Goal: Task Accomplishment & Management: Complete application form

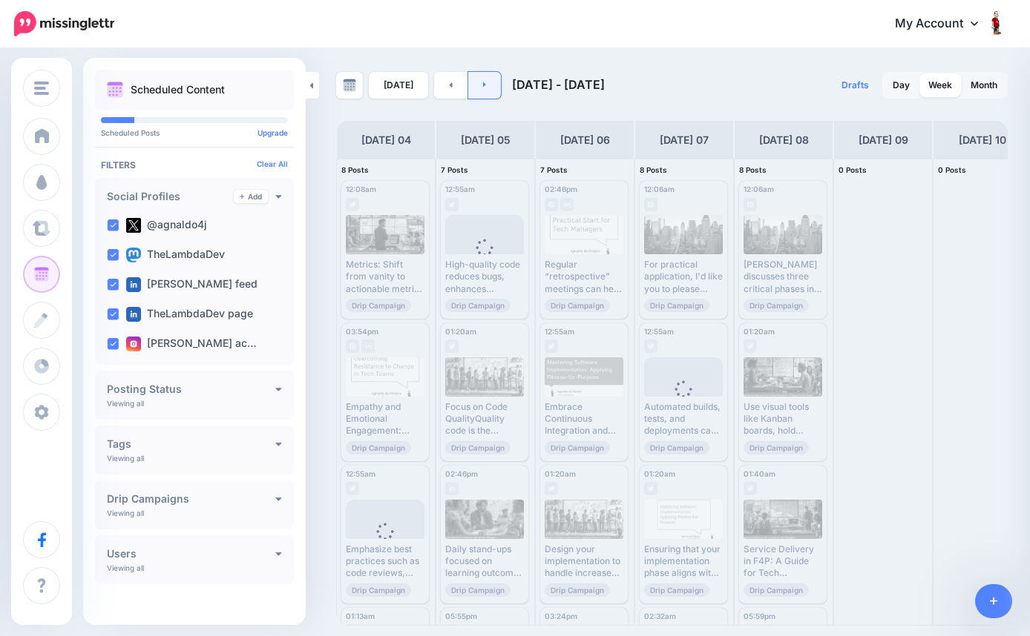
click at [483, 85] on icon at bounding box center [484, 84] width 3 height 5
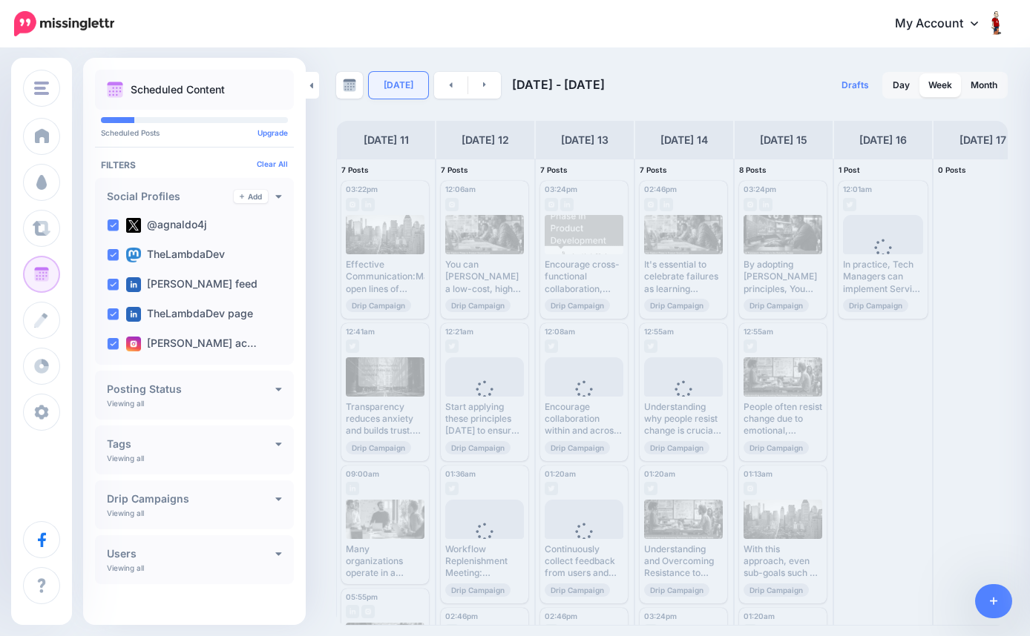
click at [406, 87] on link "[DATE]" at bounding box center [398, 85] width 59 height 27
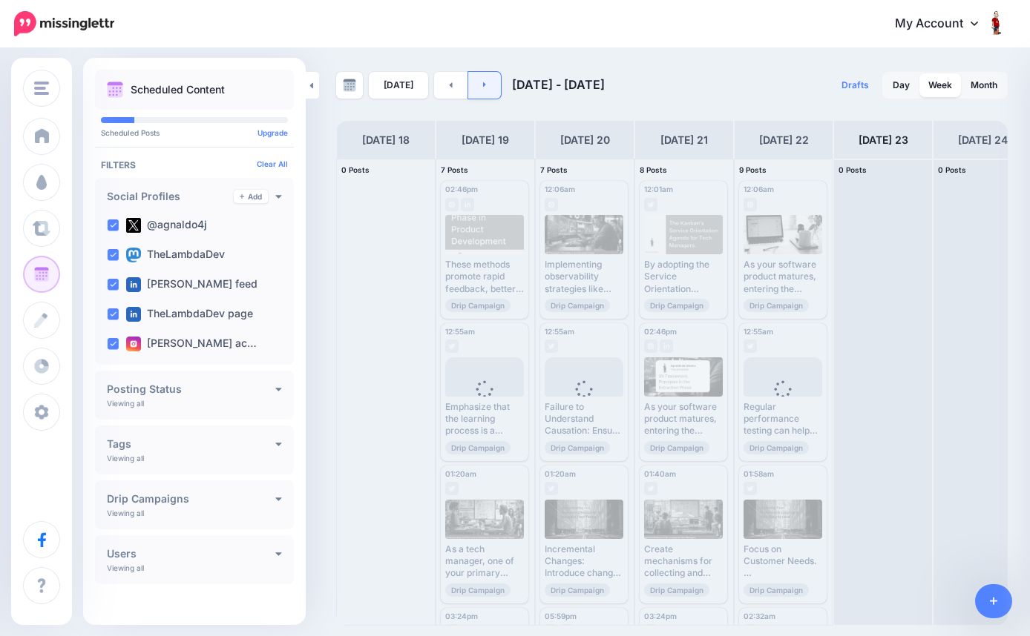
click at [481, 90] on link at bounding box center [484, 85] width 33 height 27
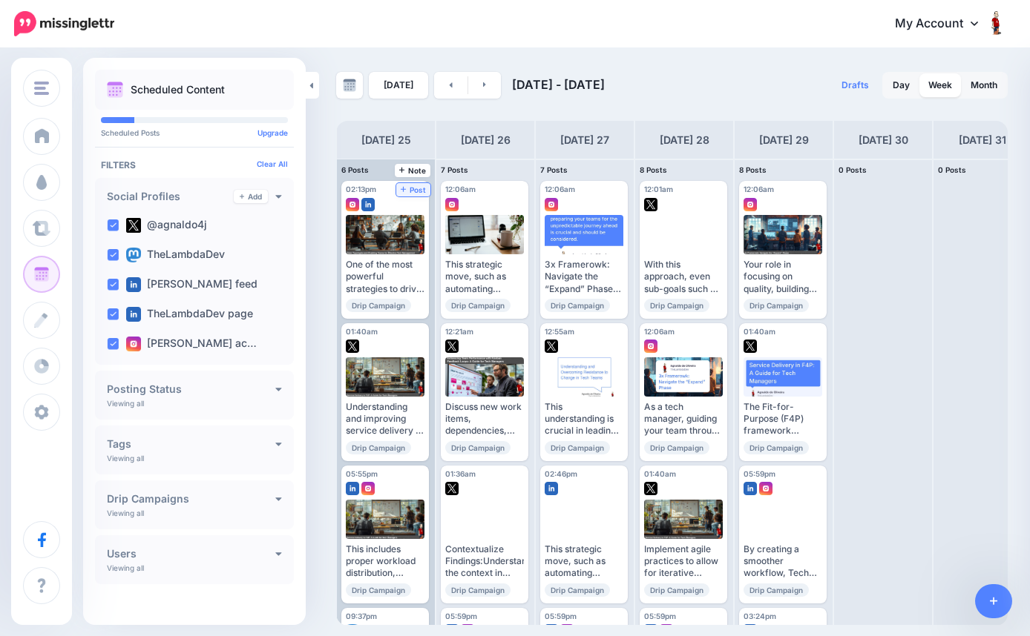
click at [414, 187] on span "Post" at bounding box center [414, 189] width 26 height 7
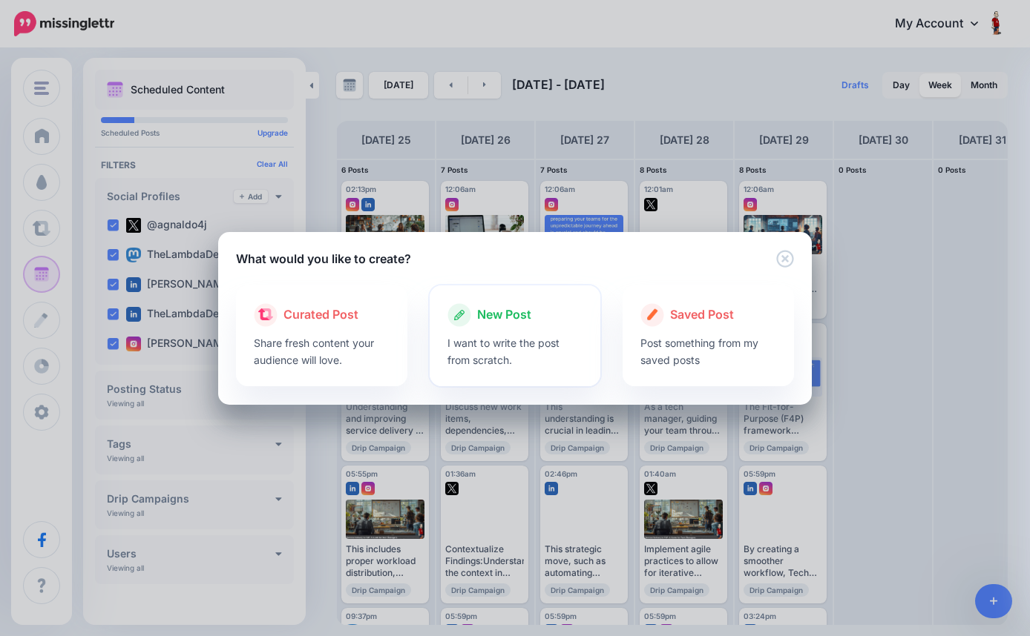
click at [502, 337] on p "I want to write the post from scratch." at bounding box center [515, 352] width 136 height 34
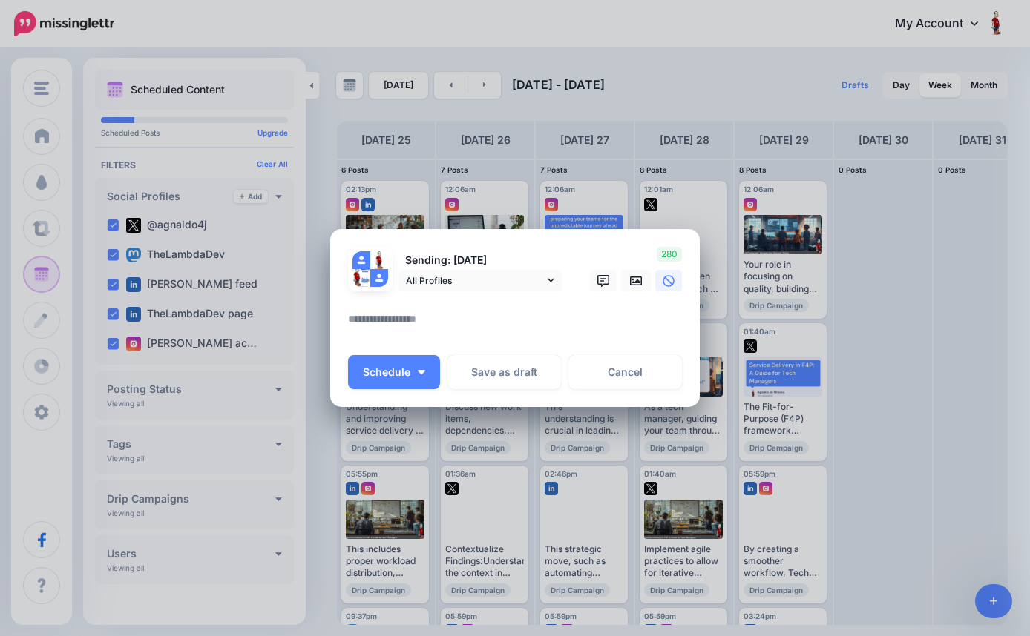
click at [464, 320] on textarea at bounding box center [518, 324] width 341 height 29
paste textarea "**********"
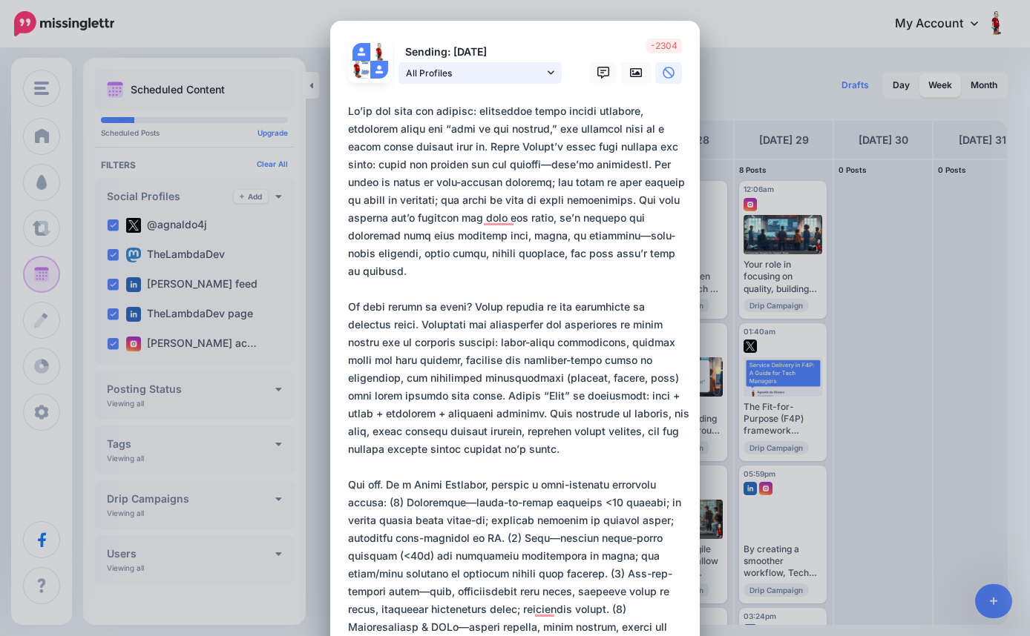
click at [550, 74] on icon at bounding box center [550, 72] width 7 height 10
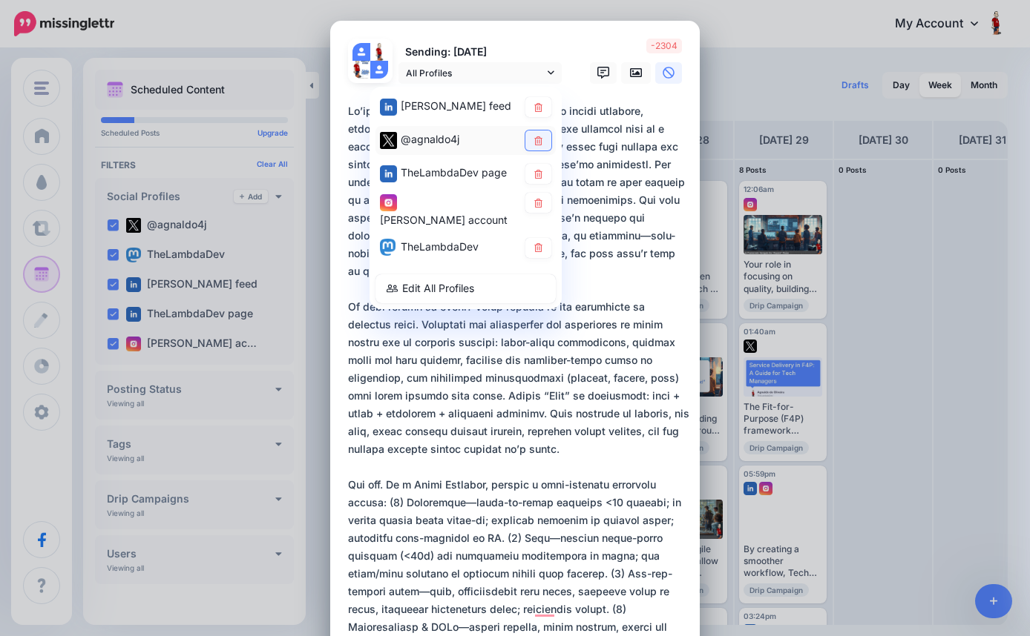
click at [541, 141] on icon at bounding box center [538, 140] width 8 height 9
click at [538, 169] on icon at bounding box center [538, 173] width 8 height 9
click at [541, 198] on icon at bounding box center [538, 202] width 11 height 9
click at [540, 246] on icon at bounding box center [538, 247] width 11 height 9
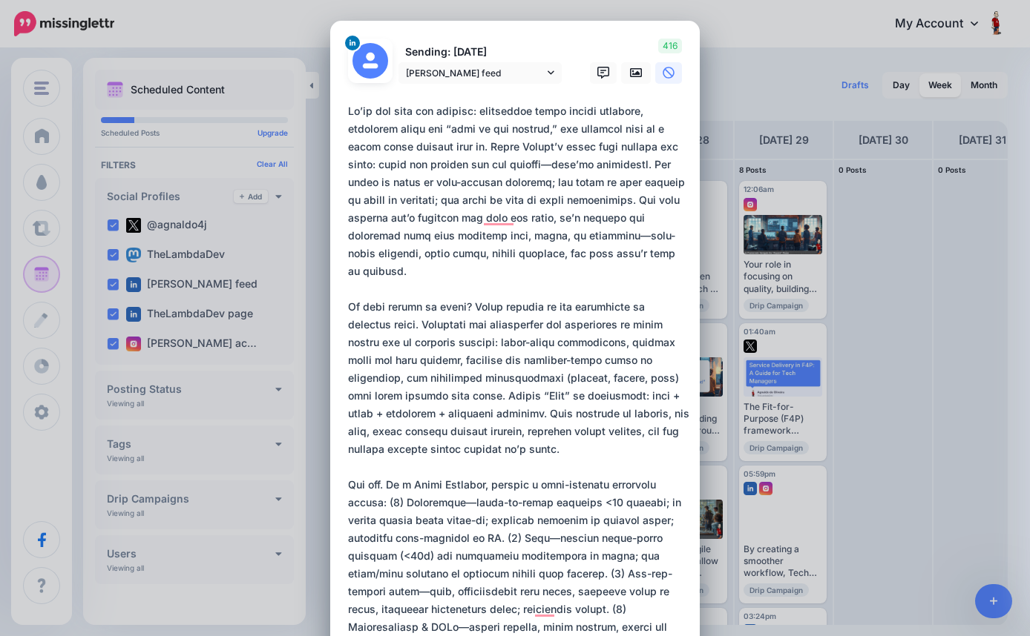
click at [527, 166] on textarea "To enrich screen reader interactions, please activate Accessibility in Grammarl…" at bounding box center [518, 502] width 341 height 801
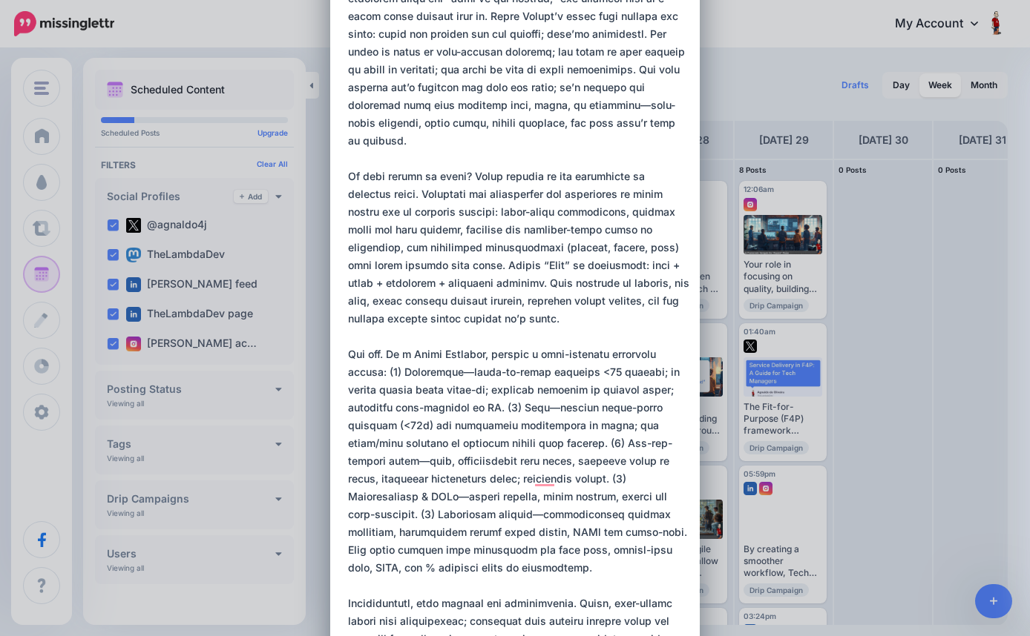
scroll to position [139, 0]
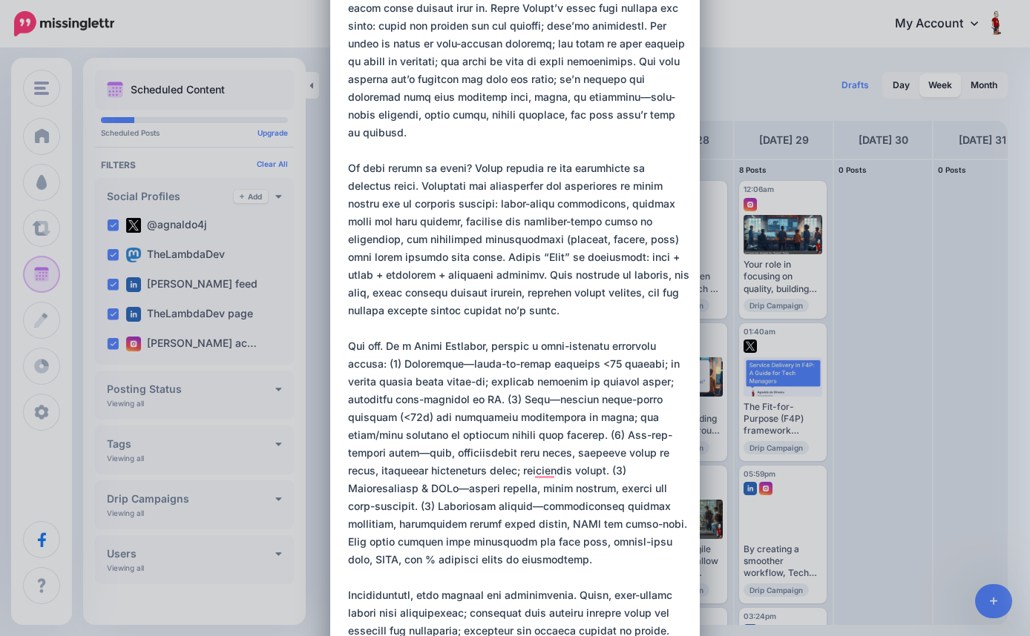
click at [553, 99] on textarea "To enrich screen reader interactions, please activate Accessibility in Grammarl…" at bounding box center [518, 364] width 341 height 801
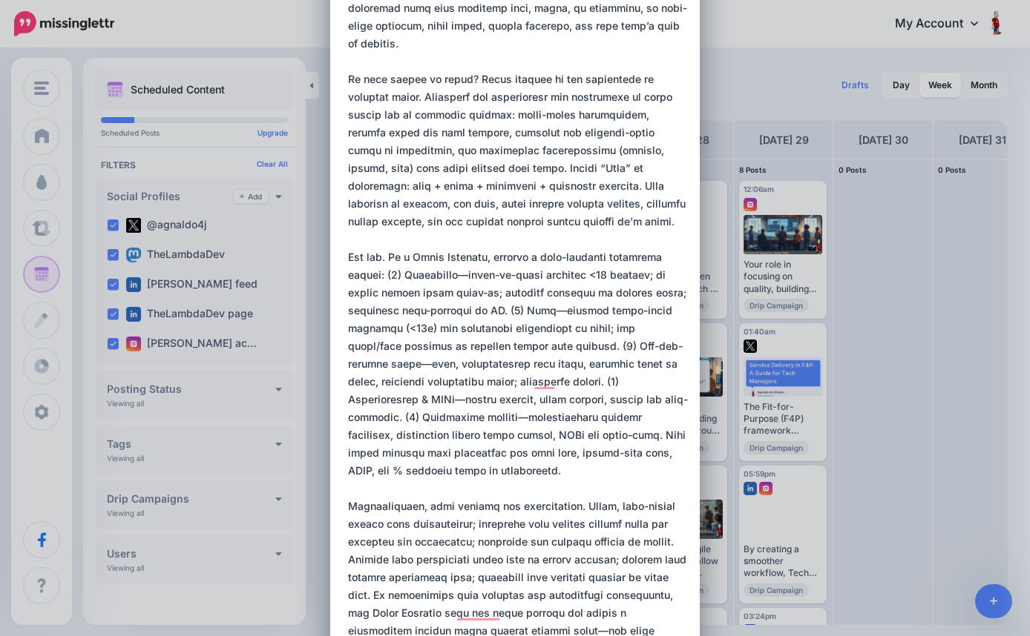
scroll to position [229, 0]
click at [536, 205] on textarea "To enrich screen reader interactions, please activate Accessibility in Grammarl…" at bounding box center [518, 273] width 341 height 801
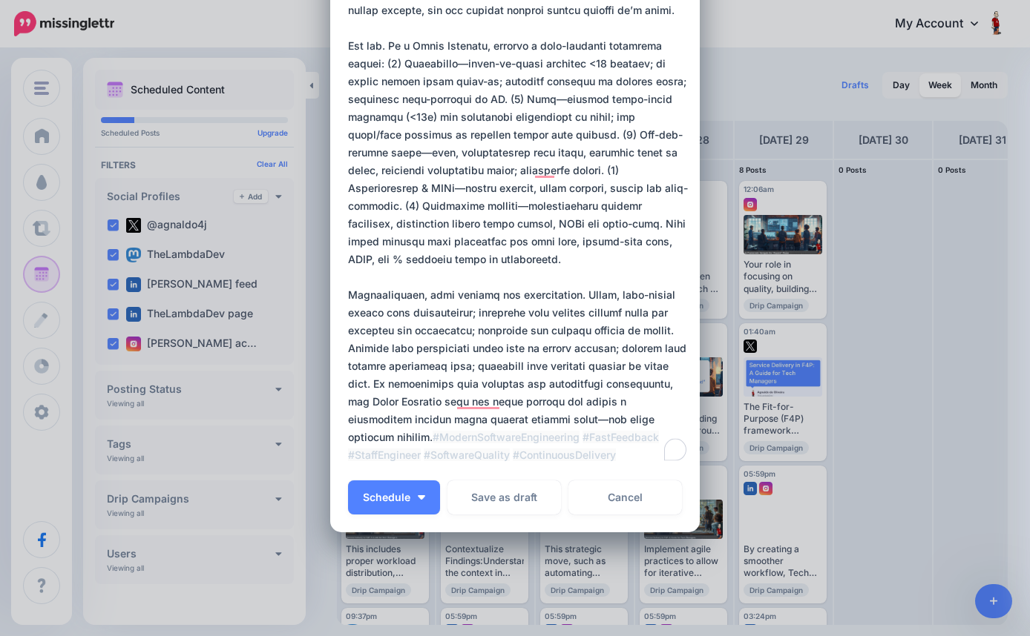
scroll to position [443, 0]
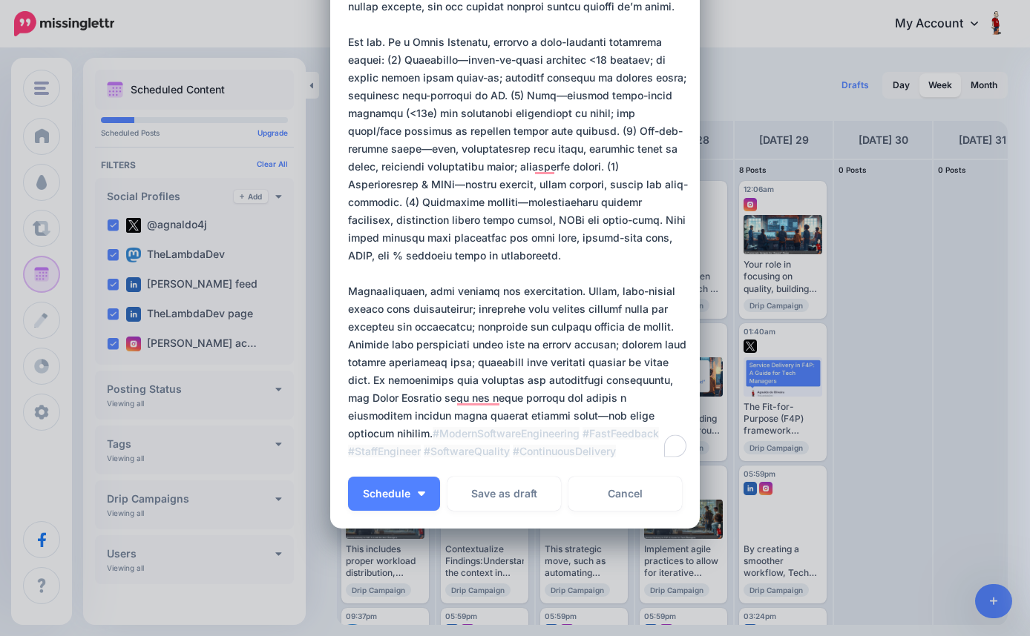
click at [392, 39] on textarea "To enrich screen reader interactions, please activate Accessibility in Grammarl…" at bounding box center [518, 60] width 341 height 801
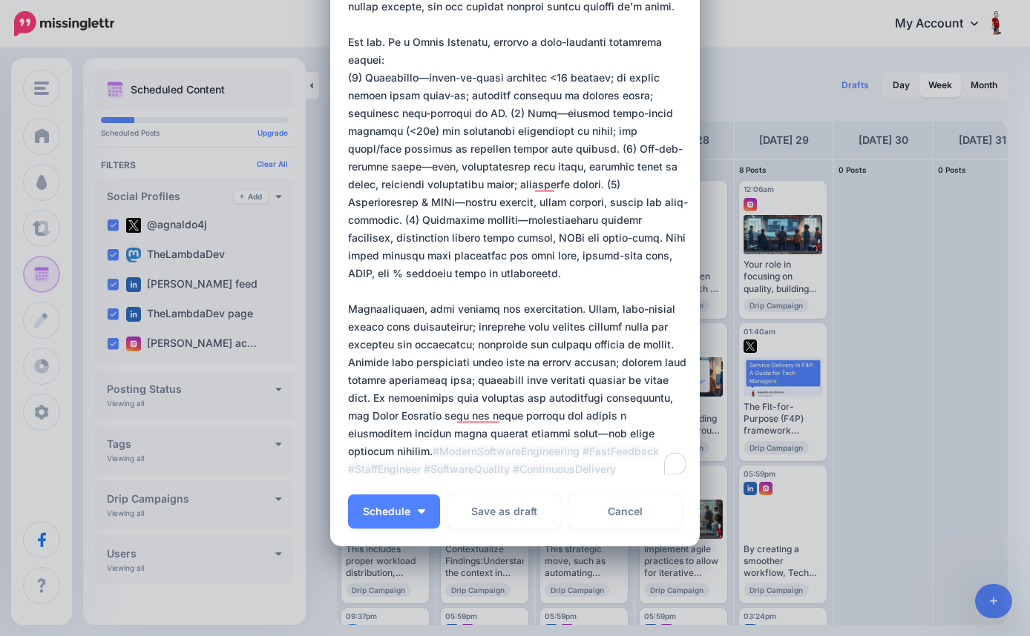
click at [556, 58] on textarea "To enrich screen reader interactions, please activate Accessibility in Grammarl…" at bounding box center [518, 69] width 341 height 819
click at [443, 93] on textarea "To enrich screen reader interactions, please activate Accessibility in Grammarl…" at bounding box center [518, 69] width 341 height 819
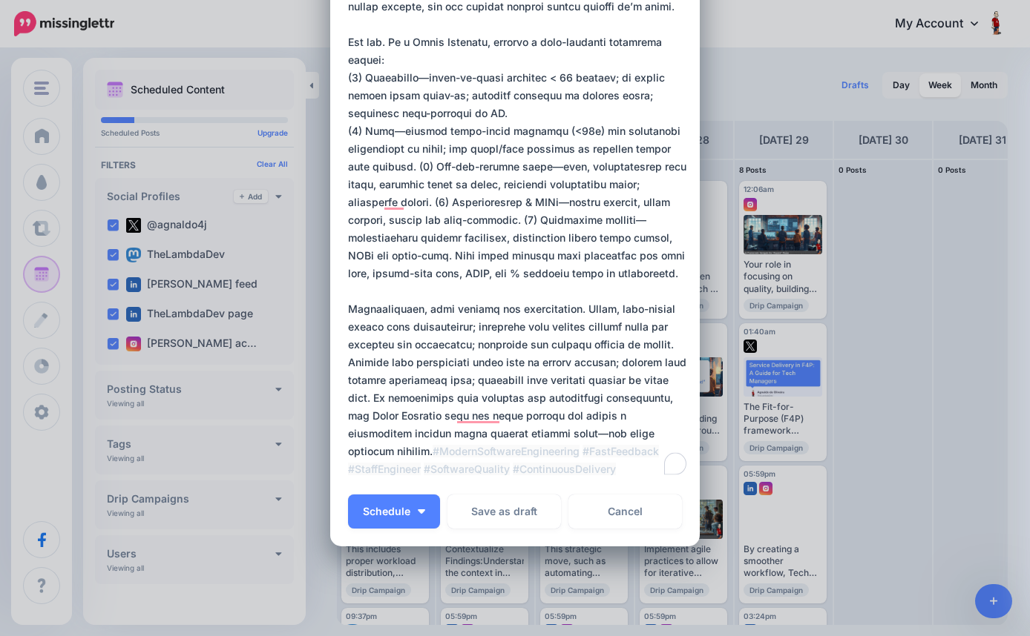
click at [426, 62] on textarea "To enrich screen reader interactions, please activate Accessibility in Grammarl…" at bounding box center [518, 69] width 341 height 819
click at [401, 108] on textarea "To enrich screen reader interactions, please activate Accessibility in Grammarl…" at bounding box center [518, 69] width 341 height 819
click at [390, 148] on textarea "To enrich screen reader interactions, please activate Accessibility in Grammarl…" at bounding box center [518, 69] width 341 height 819
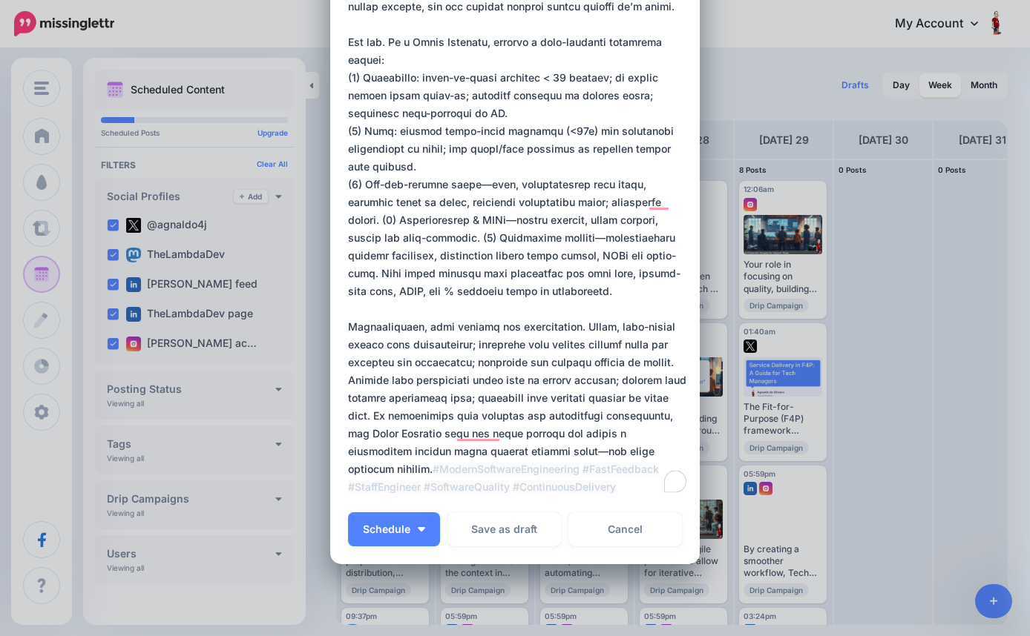
click at [480, 166] on textarea "To enrich screen reader interactions, please activate Accessibility in Grammarl…" at bounding box center [518, 78] width 341 height 837
click at [443, 165] on textarea "To enrich screen reader interactions, please activate Accessibility in Grammarl…" at bounding box center [518, 78] width 341 height 837
click at [585, 154] on textarea "To enrich screen reader interactions, please activate Accessibility in Grammarl…" at bounding box center [518, 78] width 341 height 837
click at [652, 182] on textarea "To enrich screen reader interactions, please activate Accessibility in Grammarl…" at bounding box center [518, 78] width 341 height 837
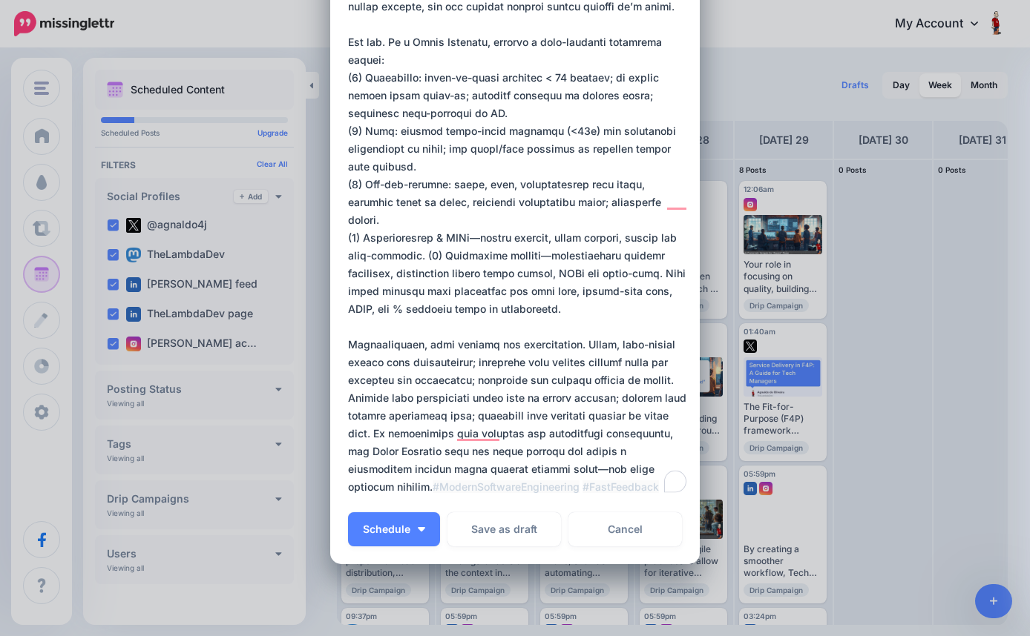
click at [470, 202] on textarea "To enrich screen reader interactions, please activate Accessibility in Grammarl…" at bounding box center [518, 78] width 341 height 837
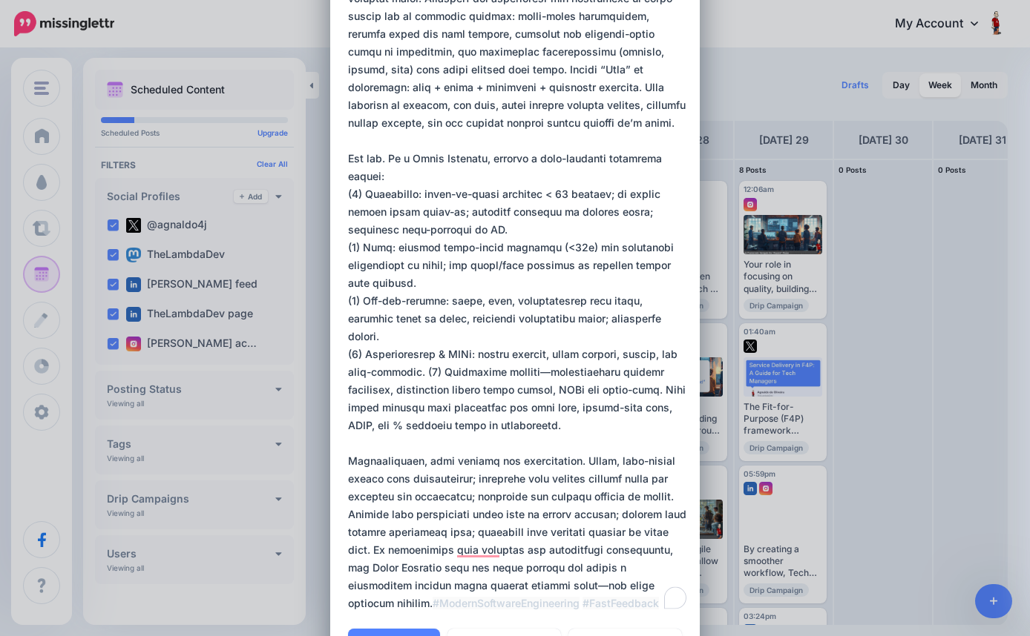
scroll to position [361, 0]
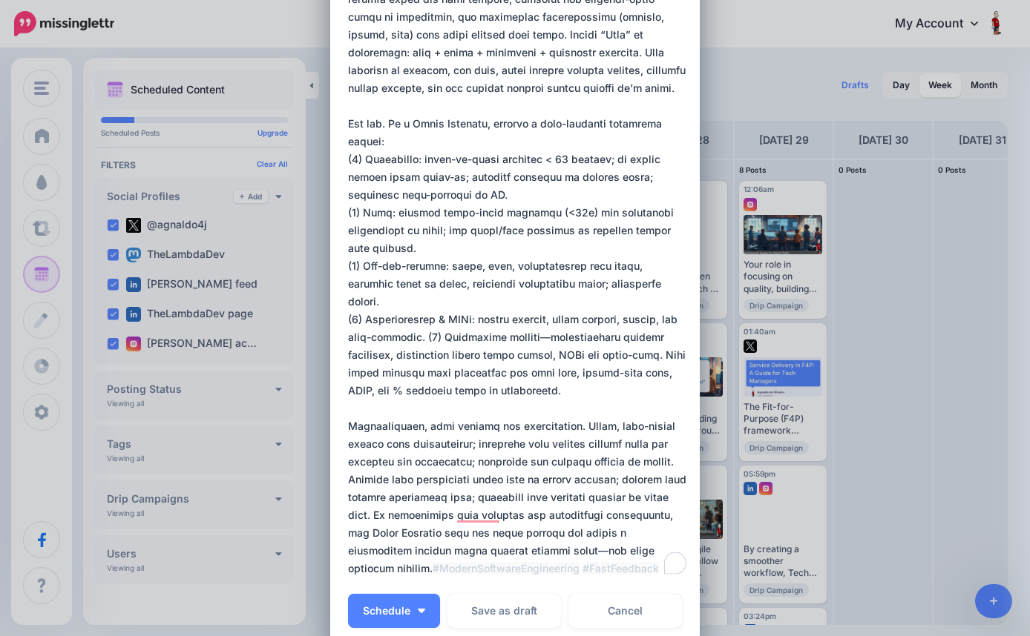
click at [421, 303] on textarea "To enrich screen reader interactions, please activate Accessibility in Grammarl…" at bounding box center [518, 159] width 341 height 837
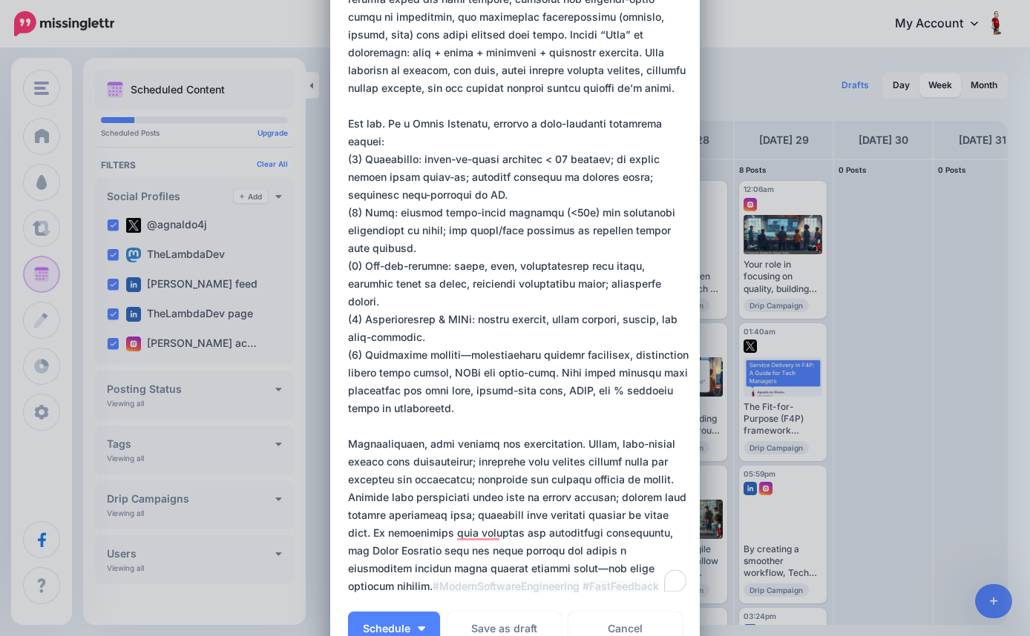
click at [467, 320] on textarea "To enrich screen reader interactions, please activate Accessibility in Grammarl…" at bounding box center [518, 168] width 341 height 855
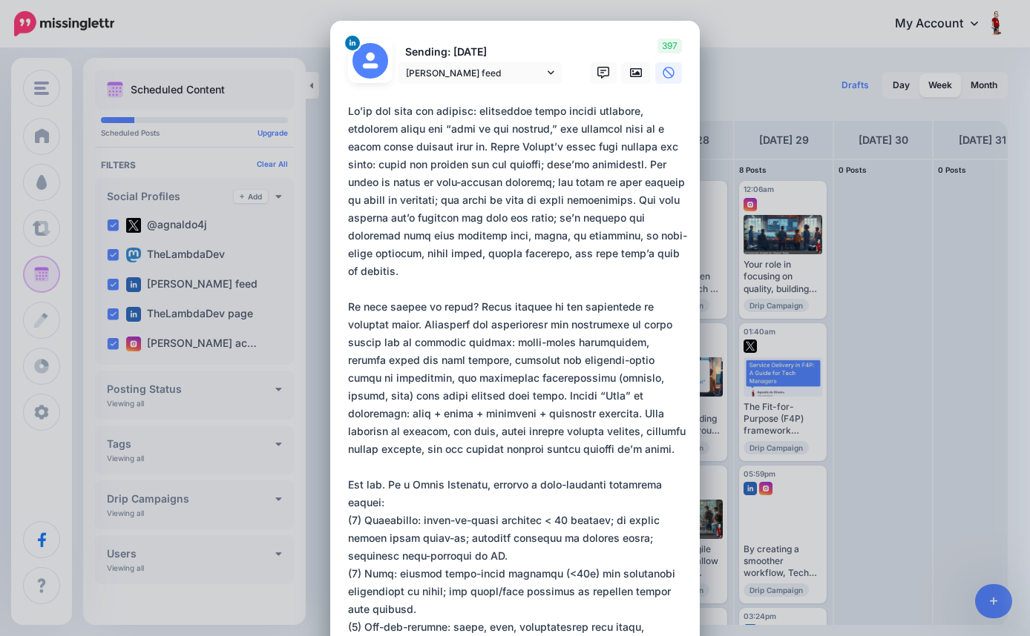
scroll to position [0, 0]
type textarea "**********"
click at [638, 70] on icon at bounding box center [636, 73] width 12 height 12
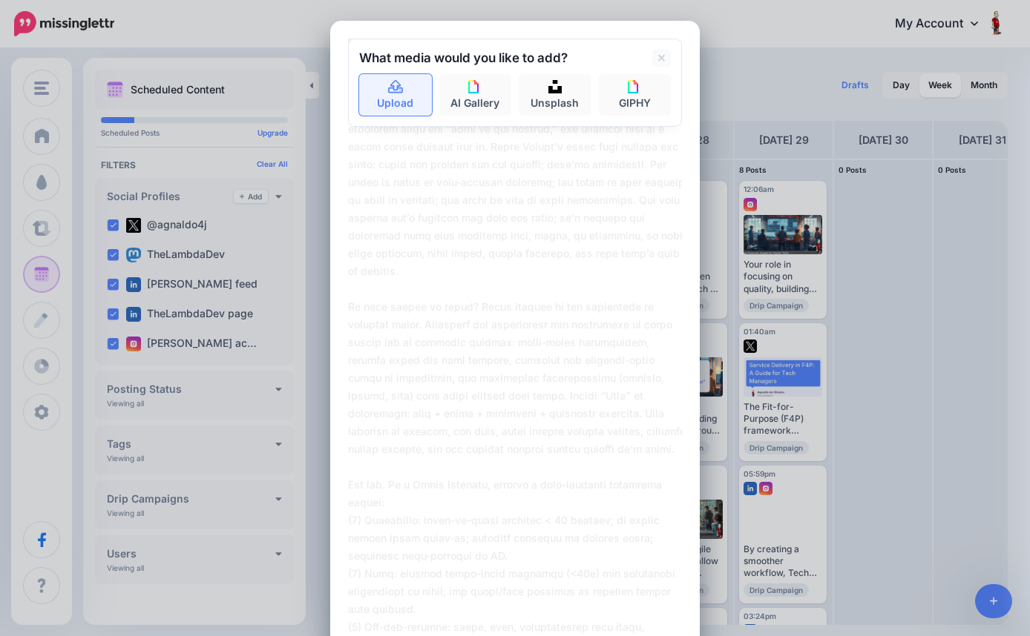
click at [401, 100] on link "Upload" at bounding box center [395, 95] width 73 height 42
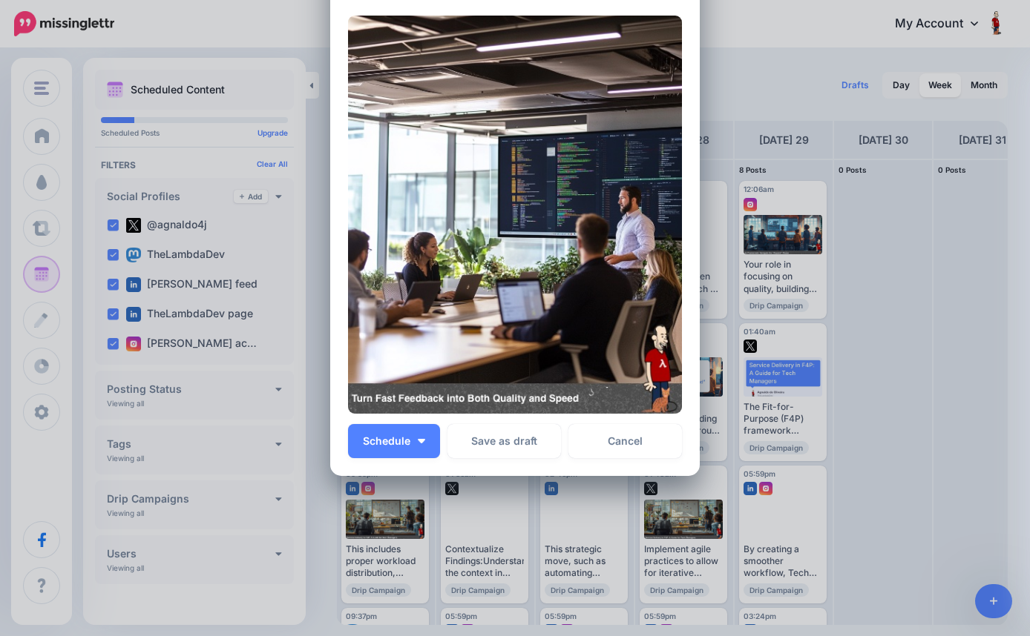
scroll to position [961, 0]
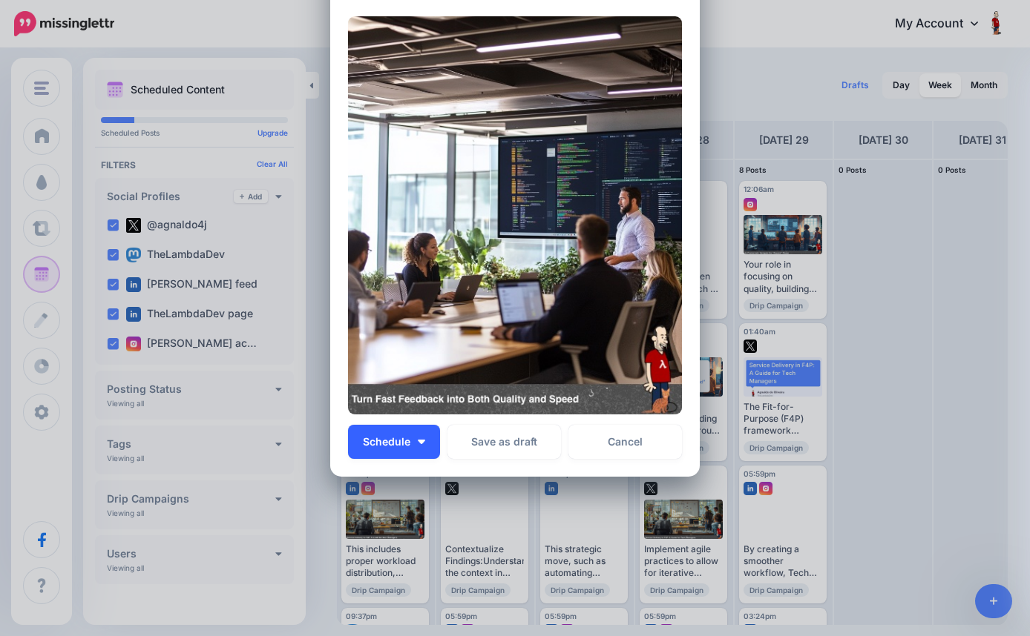
click at [424, 440] on img "button" at bounding box center [421, 442] width 7 height 4
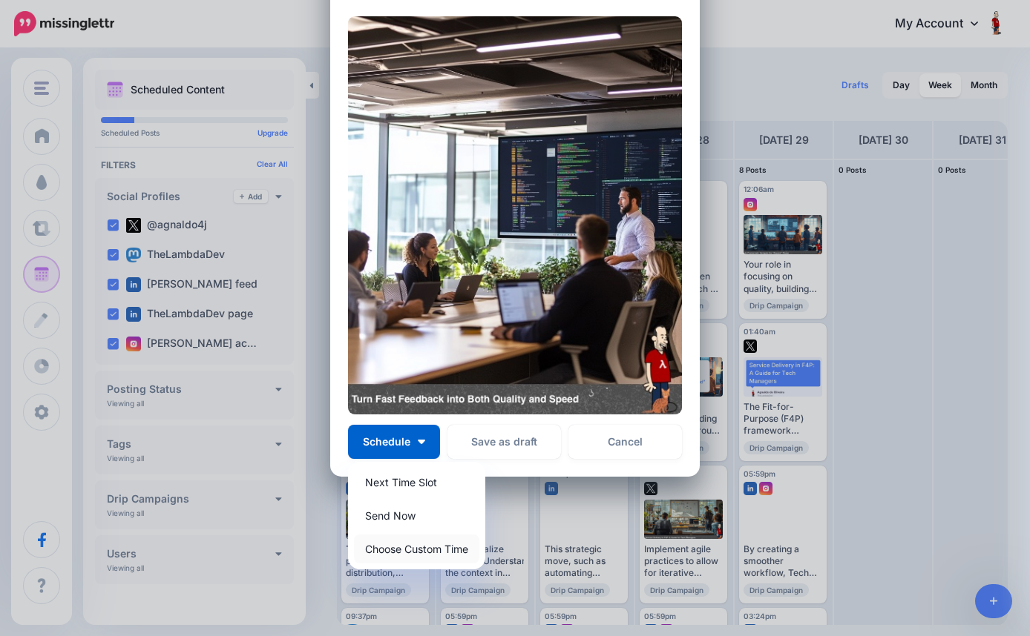
click at [417, 545] on link "Choose Custom Time" at bounding box center [416, 549] width 125 height 29
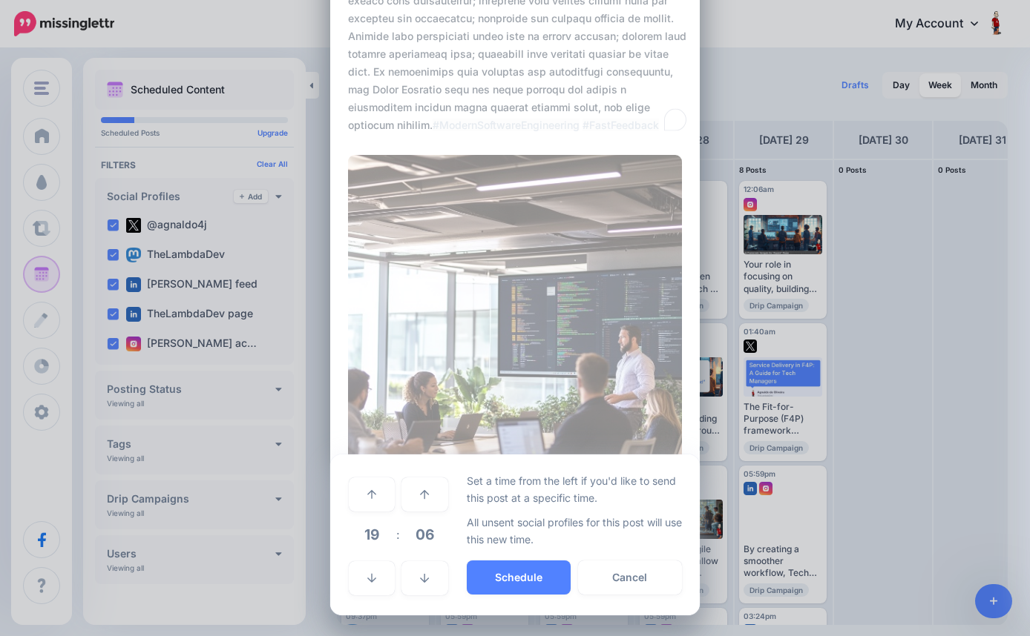
scroll to position [821, 0]
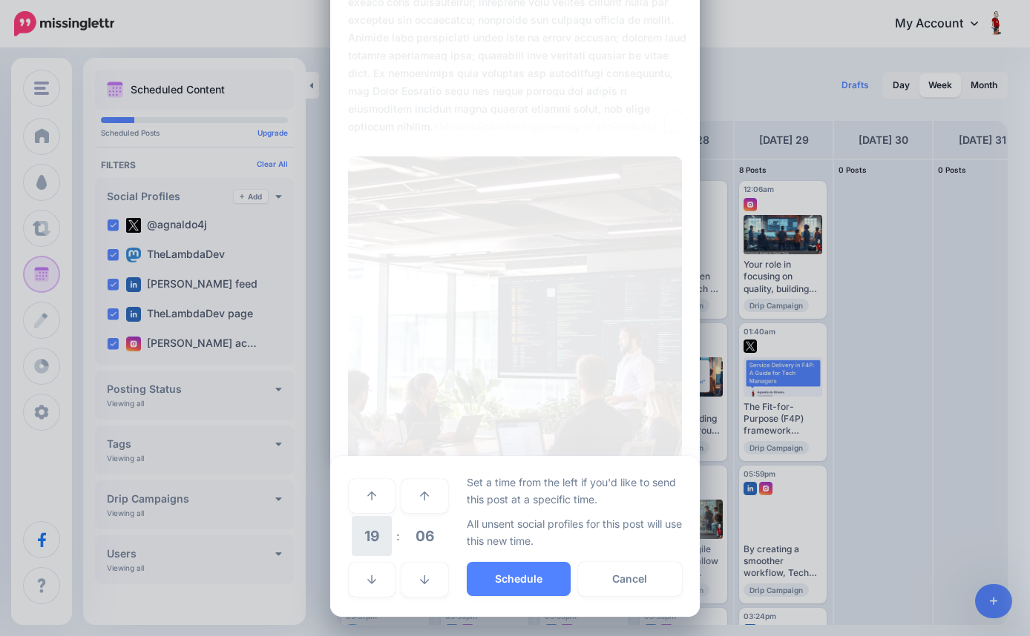
click at [378, 528] on span "19" at bounding box center [372, 536] width 40 height 40
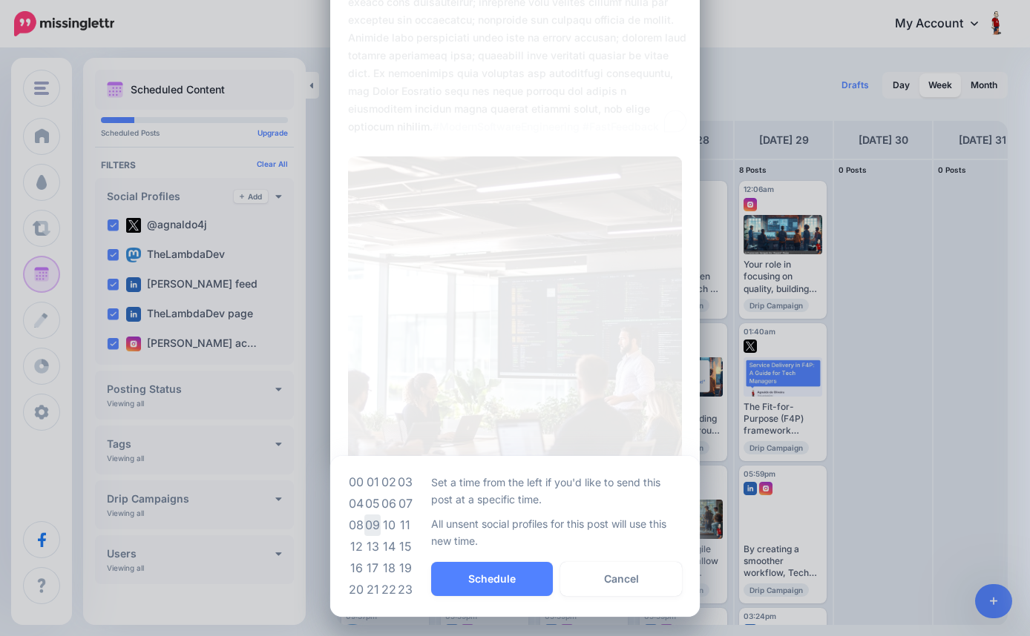
click at [375, 523] on td "09" at bounding box center [372, 526] width 16 height 22
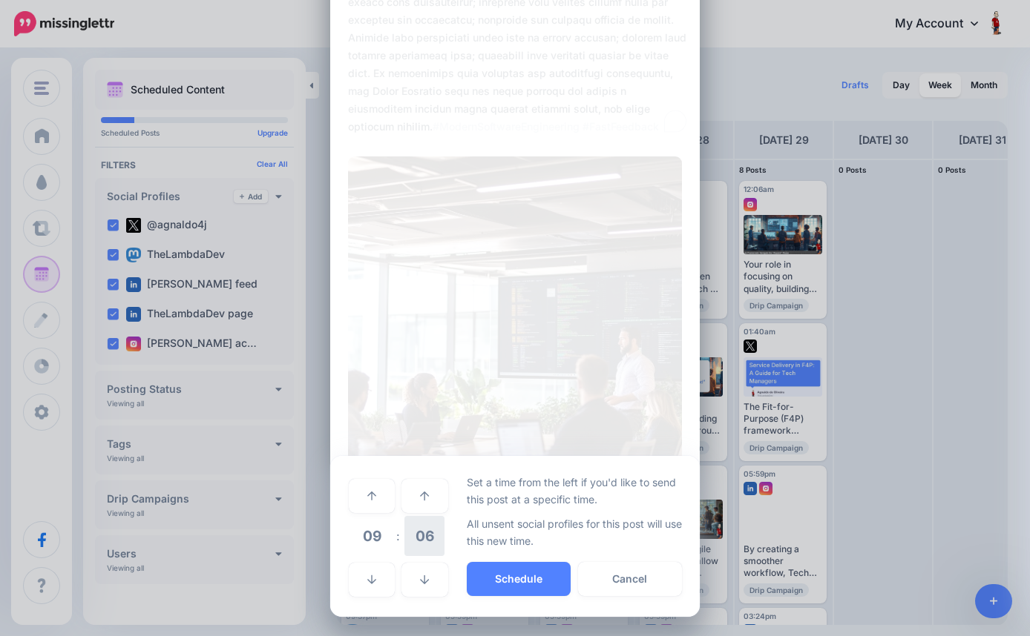
click at [421, 531] on span "06" at bounding box center [424, 536] width 40 height 40
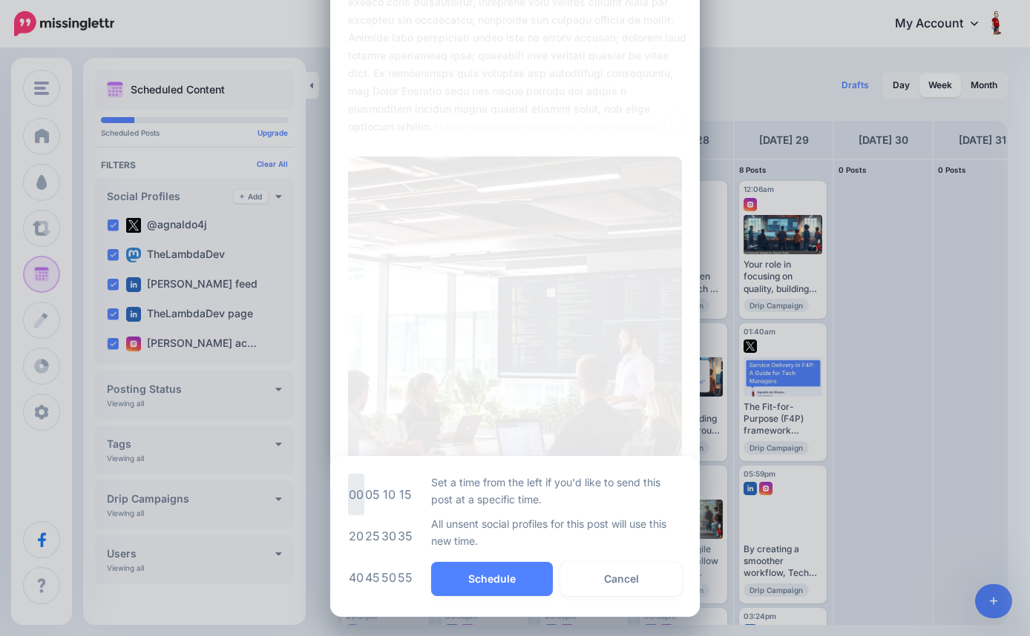
click at [353, 494] on td "00" at bounding box center [356, 495] width 16 height 42
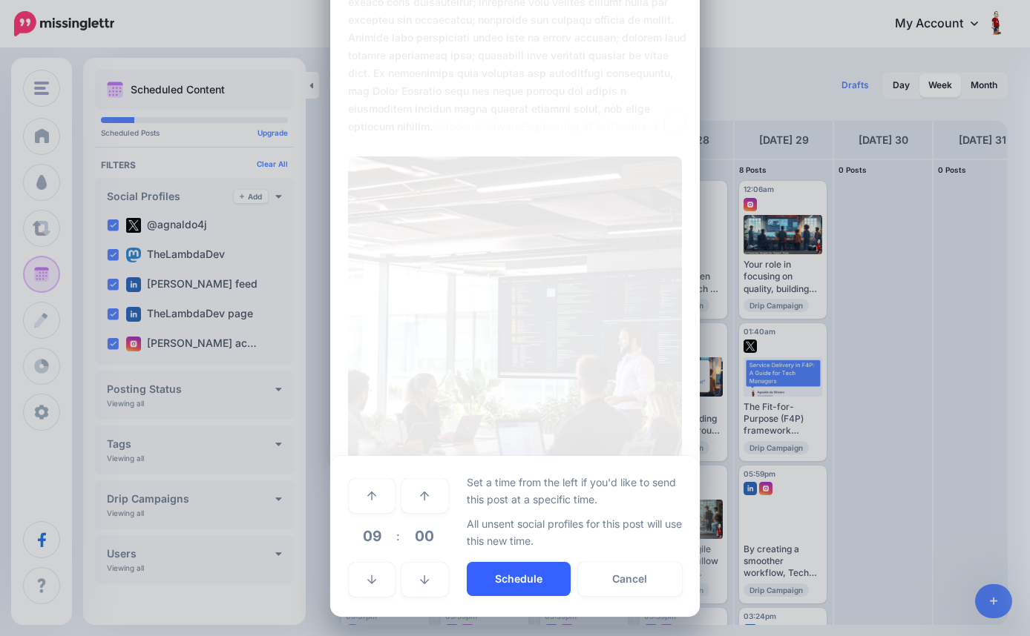
click at [524, 580] on button "Schedule" at bounding box center [519, 579] width 104 height 34
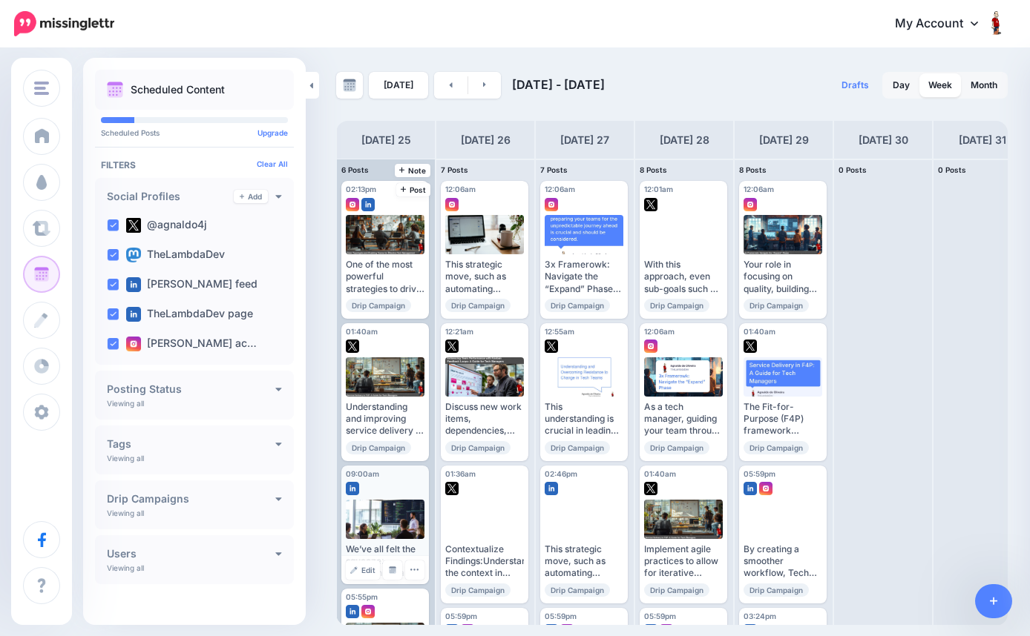
click at [381, 544] on div "We’ve all felt the squeeze: leadership wants faster delivery, engineers plead f…" at bounding box center [385, 562] width 79 height 36
click at [363, 568] on span "Edit" at bounding box center [368, 570] width 14 height 7
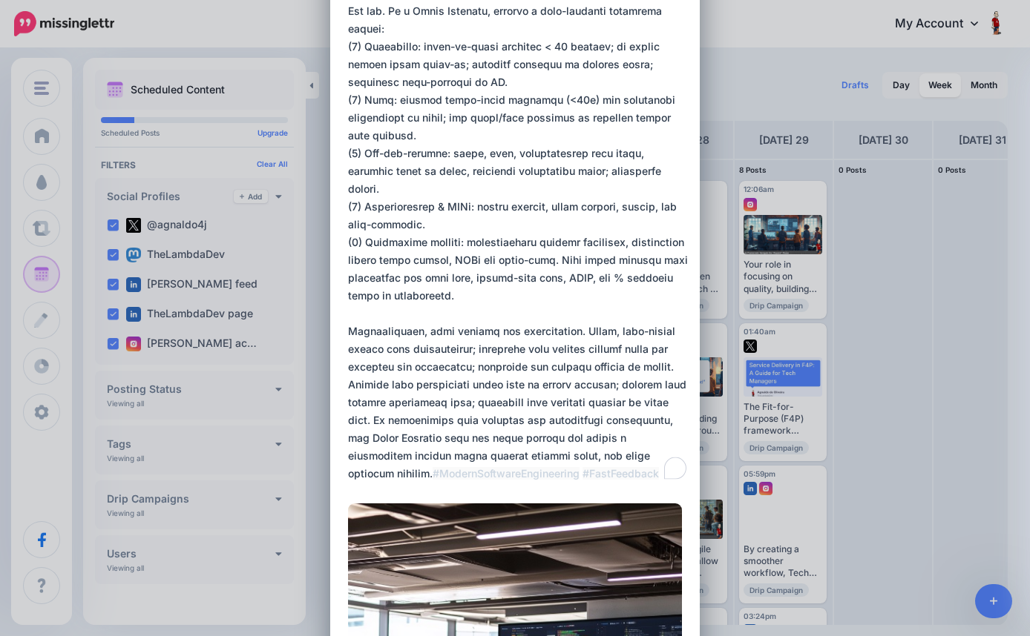
scroll to position [478, 0]
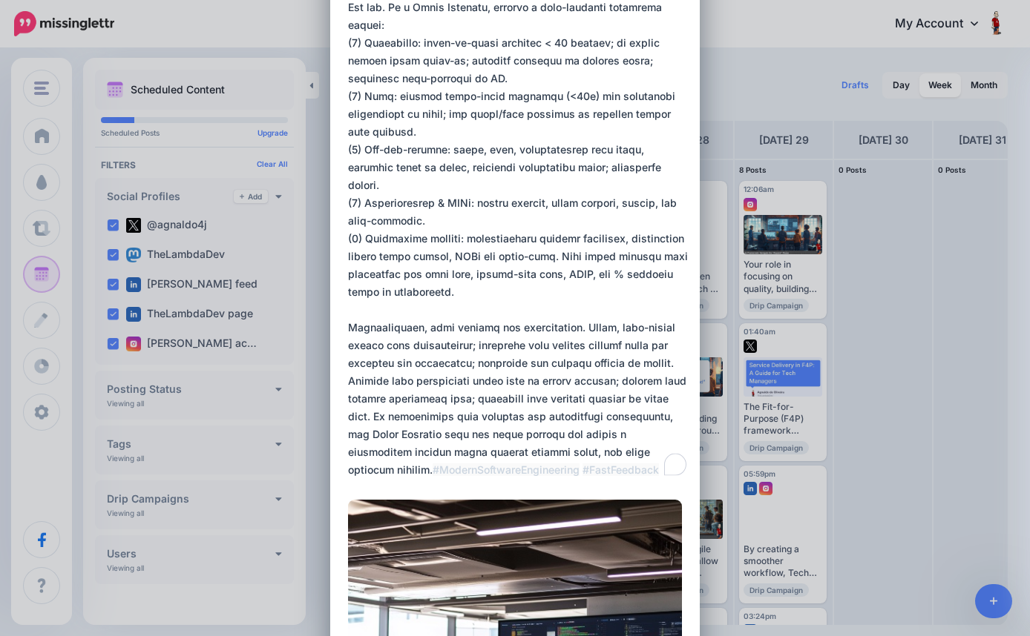
drag, startPoint x: 349, startPoint y: 110, endPoint x: 628, endPoint y: 538, distance: 511.3
click at [628, 557] on form "Sending: [DATE] 09:00 [PERSON_NAME] feed [PERSON_NAME] feed [DATE] 09:00 @agnal…" at bounding box center [515, 229] width 334 height 1337
click at [596, 467] on textarea "To enrich screen reader interactions, please activate Accessibility in Grammarl…" at bounding box center [518, 52] width 341 height 855
click at [676, 467] on div "1" at bounding box center [675, 464] width 16 height 16
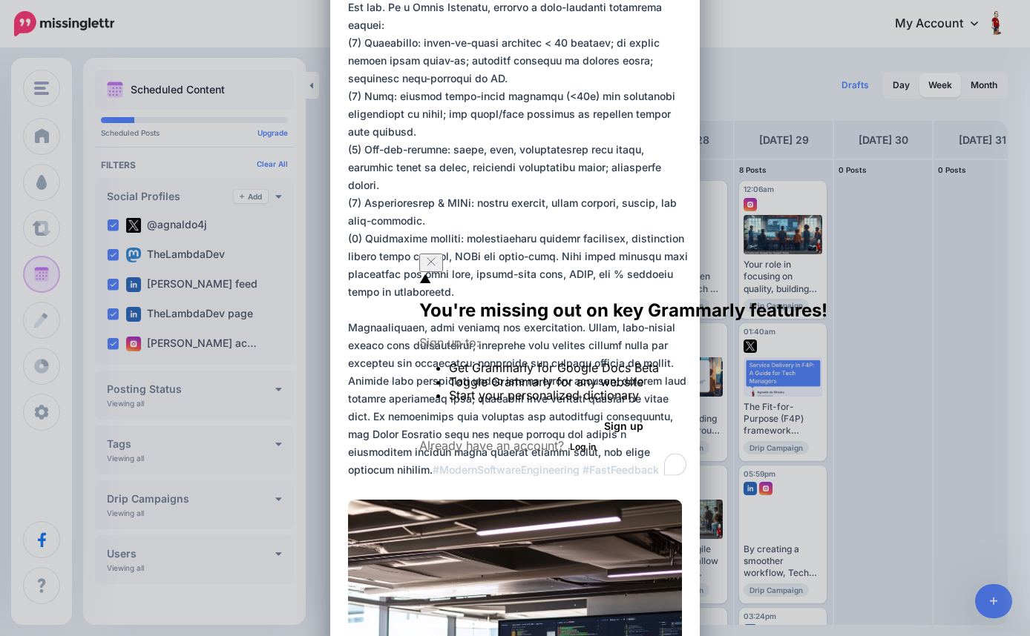
click at [595, 452] on button "Log in" at bounding box center [583, 447] width 38 height 18
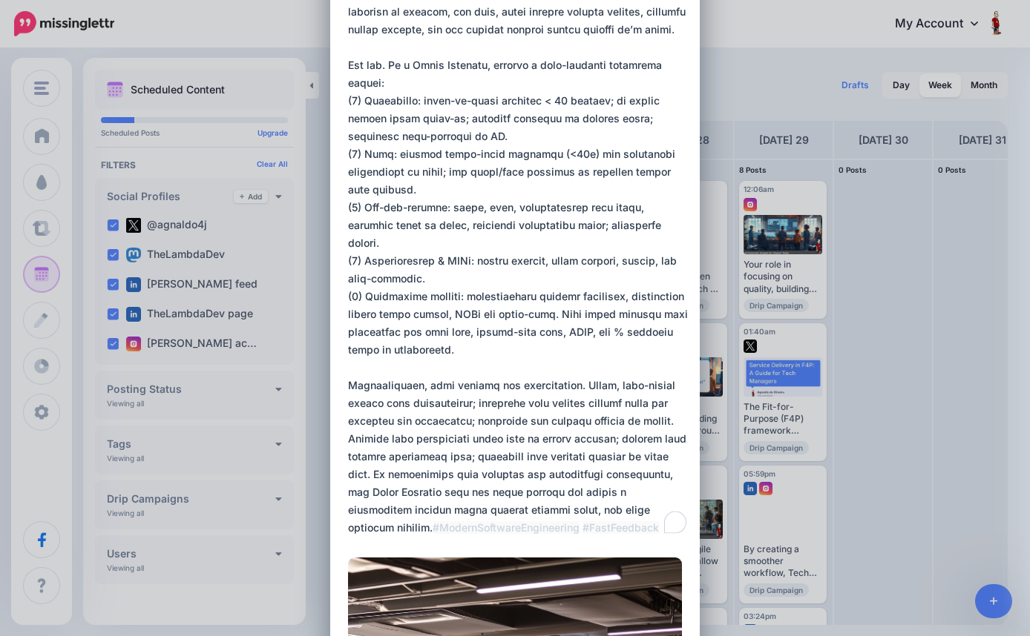
scroll to position [448, 0]
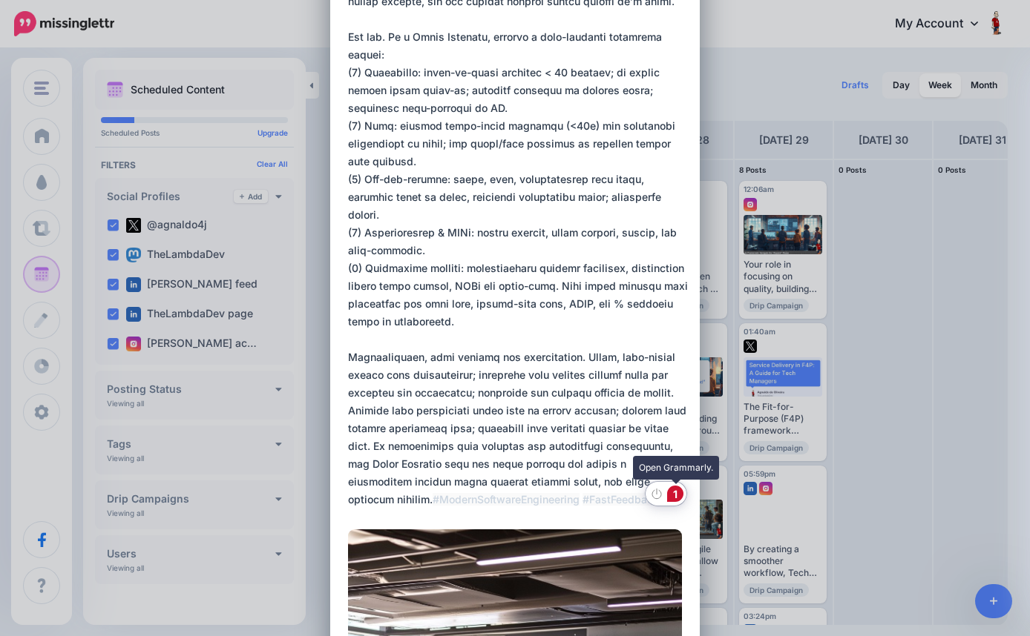
click at [674, 495] on div "1" at bounding box center [675, 494] width 16 height 16
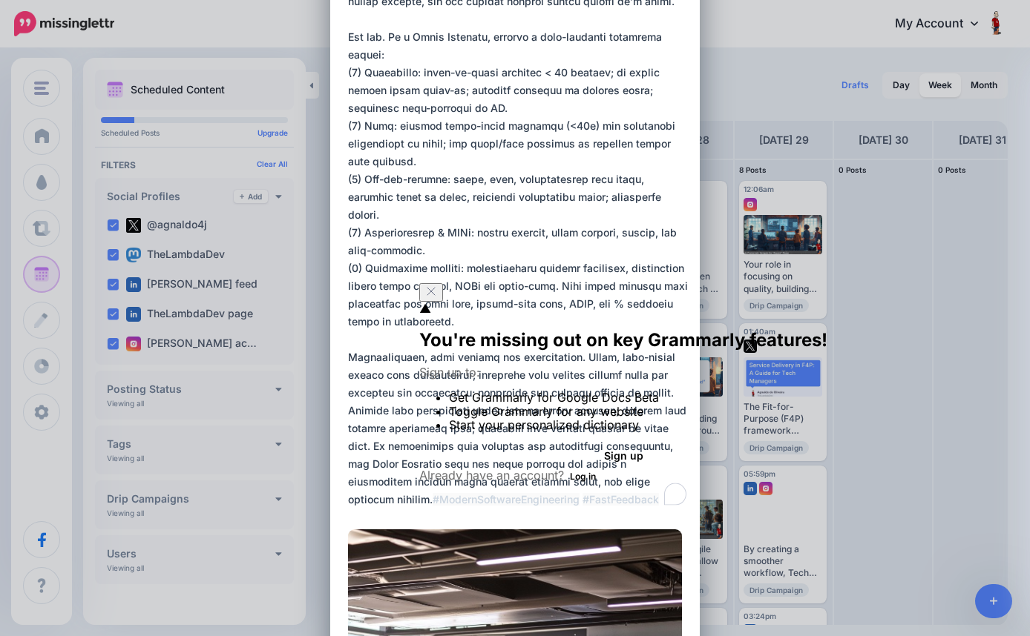
click at [590, 480] on button "Log in" at bounding box center [583, 477] width 38 height 18
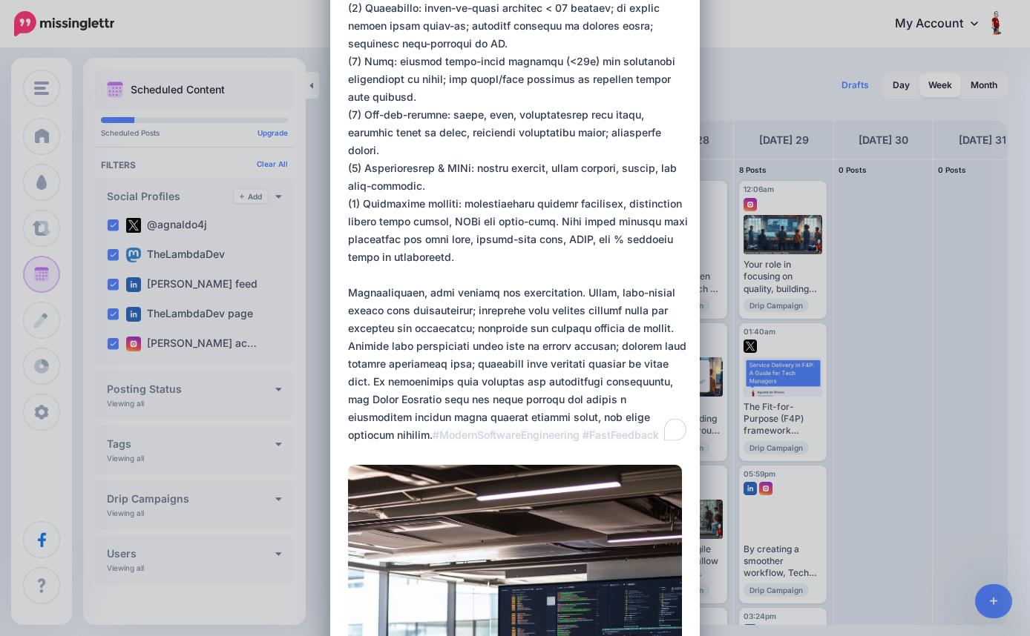
scroll to position [514, 0]
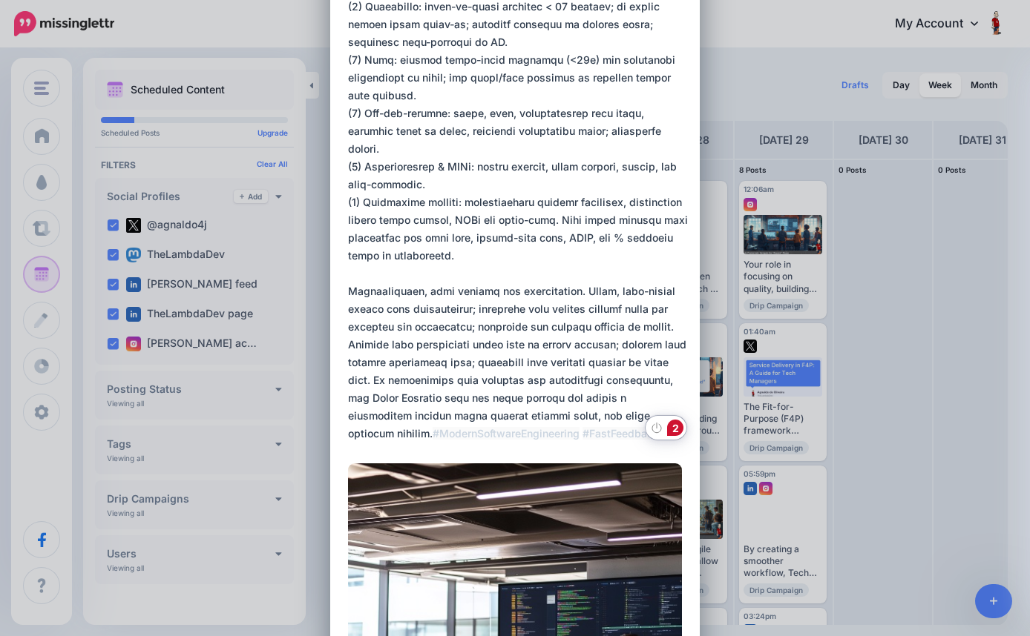
type textarea "**********"
click at [675, 426] on div "2" at bounding box center [675, 428] width 16 height 16
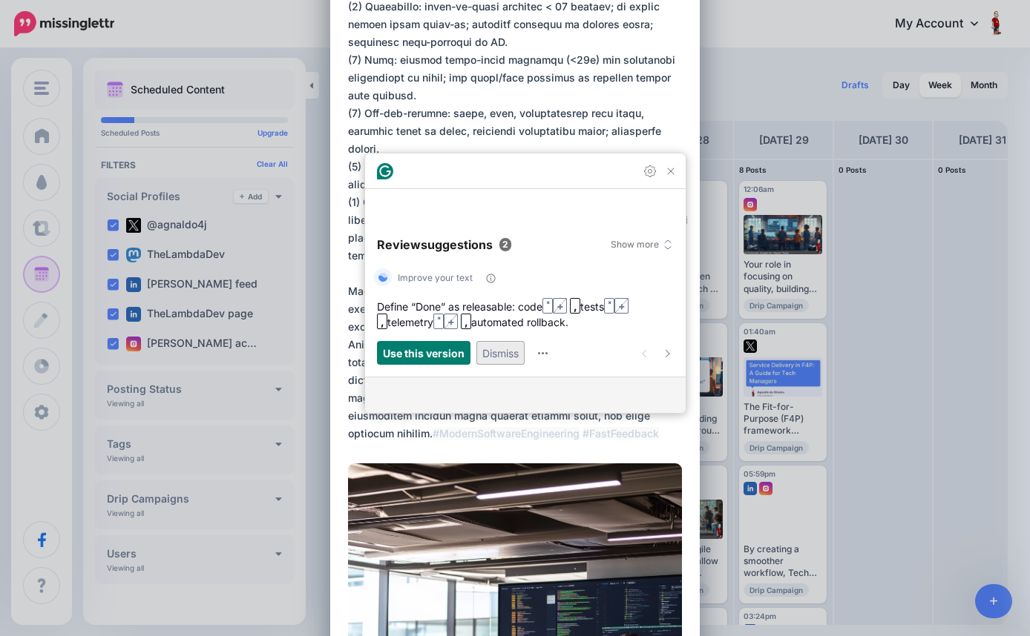
click at [504, 351] on span "Dismiss" at bounding box center [500, 353] width 36 height 16
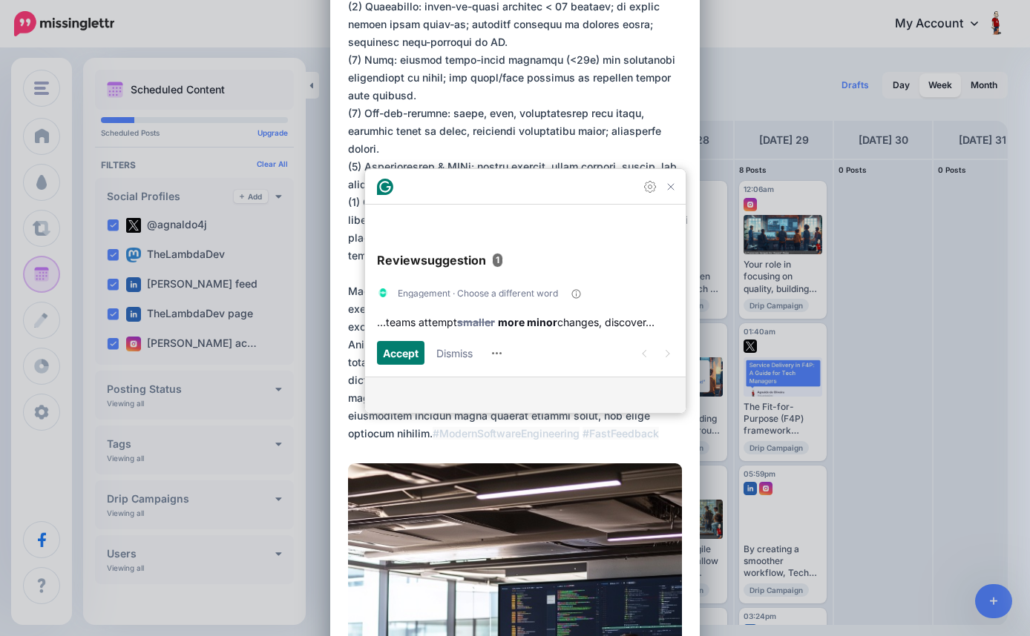
scroll to position [366, 0]
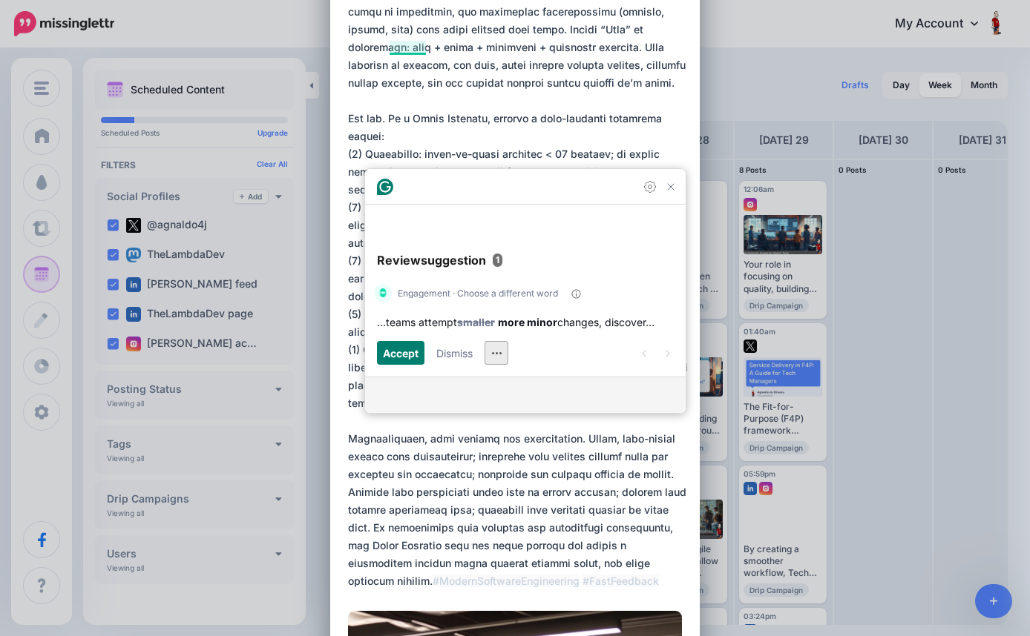
click at [492, 355] on icon "More Actions" at bounding box center [496, 353] width 24 height 24
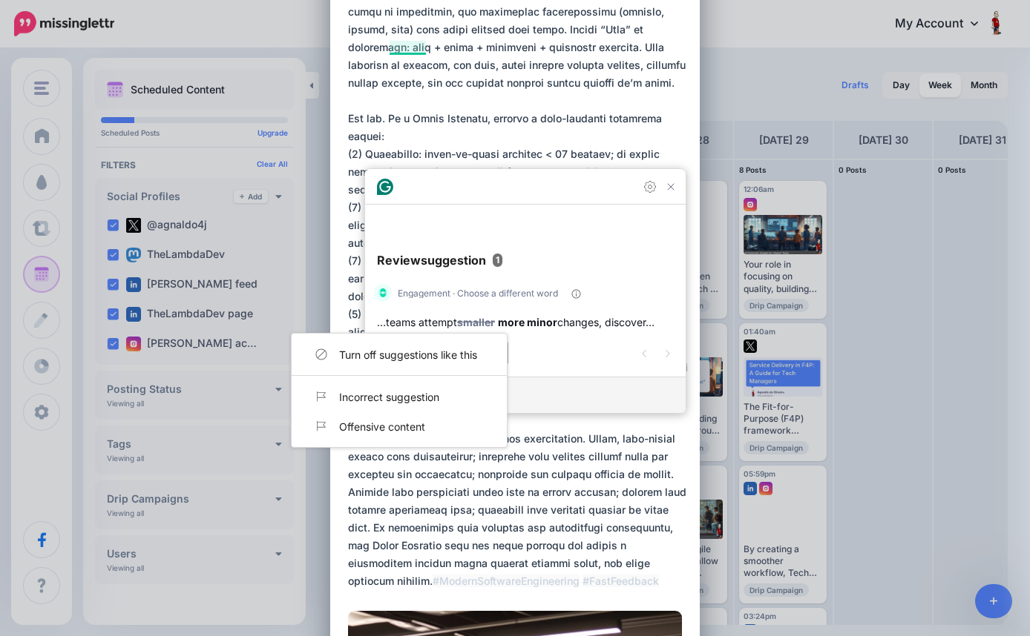
click at [457, 357] on span "Dismiss" at bounding box center [454, 353] width 36 height 16
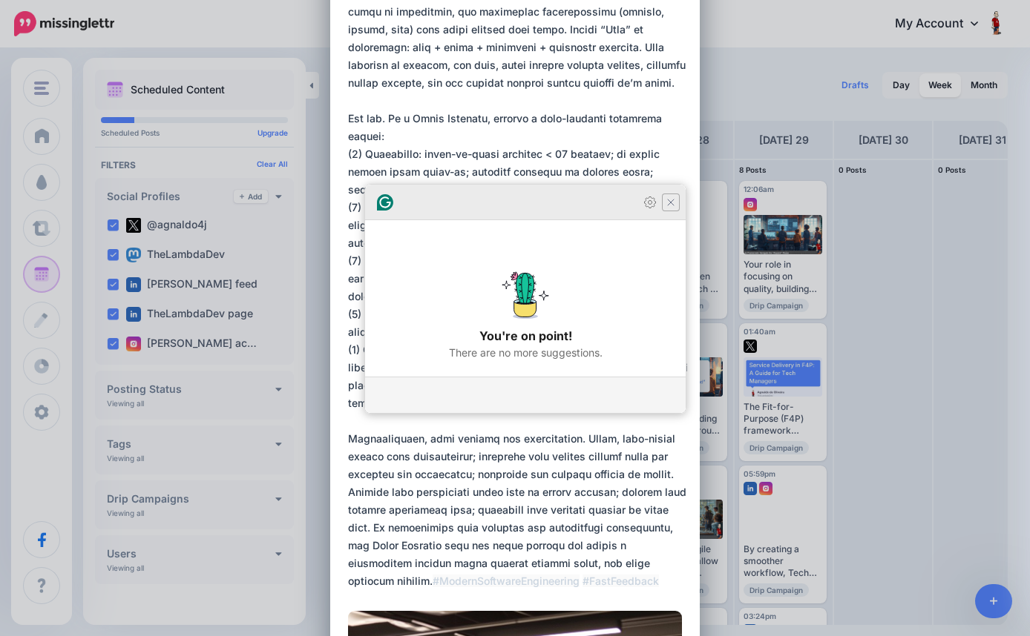
click at [670, 208] on icon "Close Grammarly Assistant" at bounding box center [671, 203] width 12 height 12
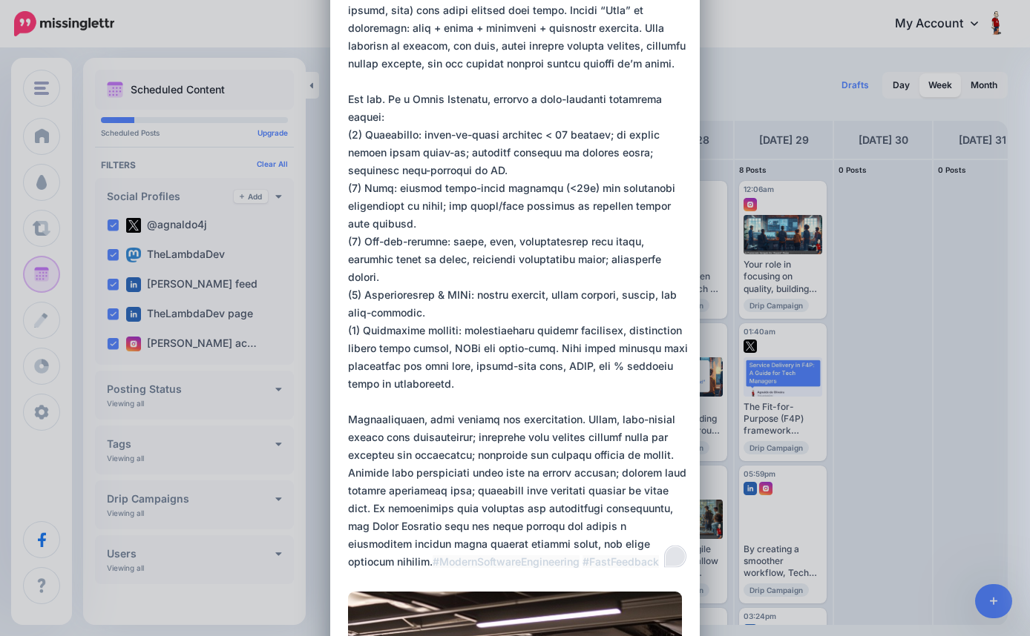
scroll to position [409, 0]
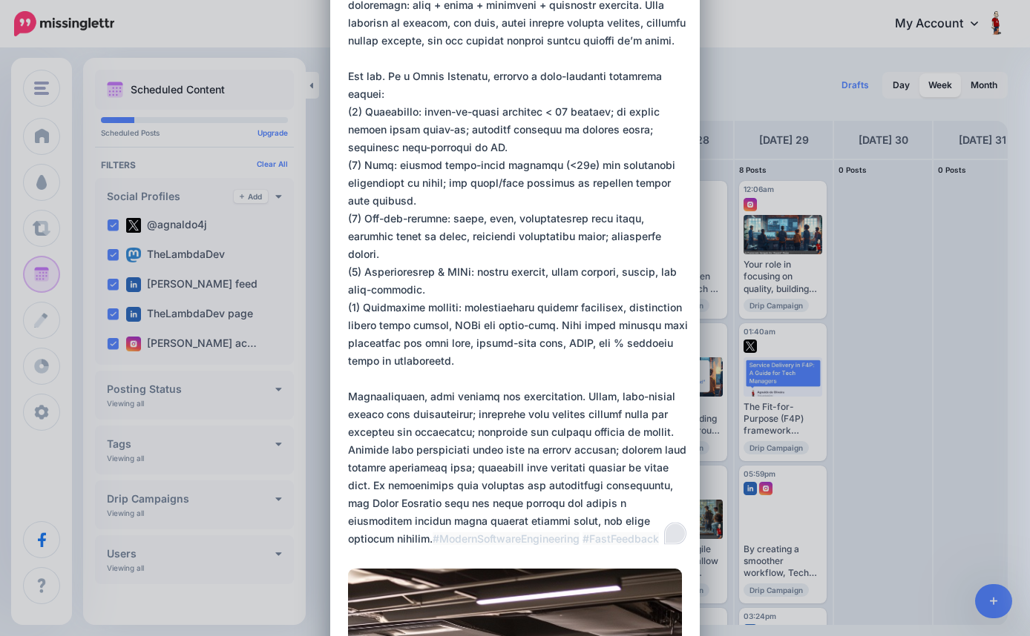
drag, startPoint x: 349, startPoint y: 78, endPoint x: 645, endPoint y: 484, distance: 502.6
click at [645, 484] on textarea "To enrich screen reader interactions, please activate Accessibility in Grammarl…" at bounding box center [518, 121] width 341 height 855
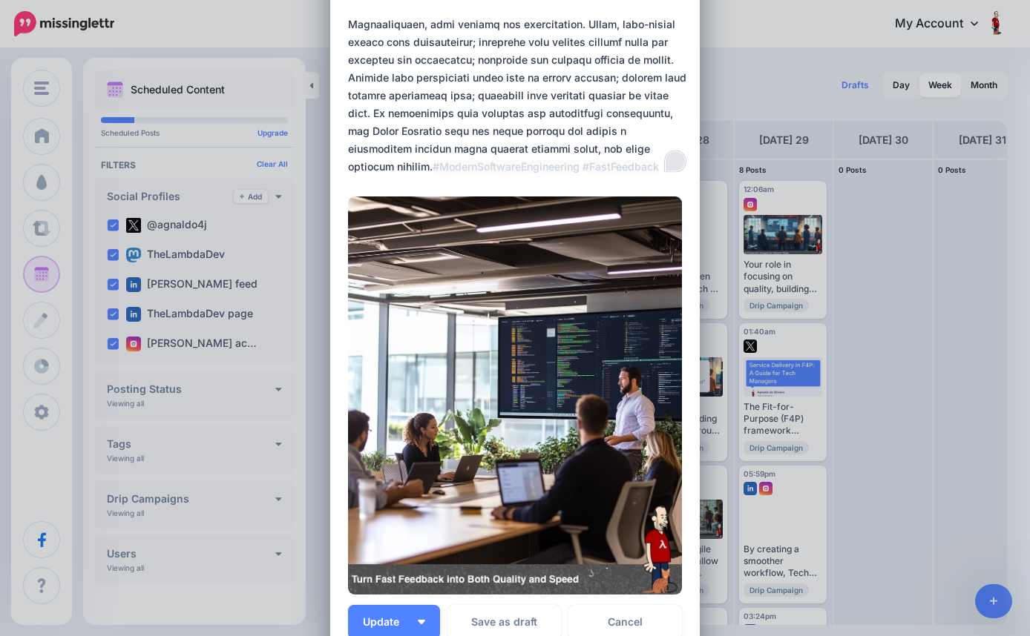
scroll to position [860, 0]
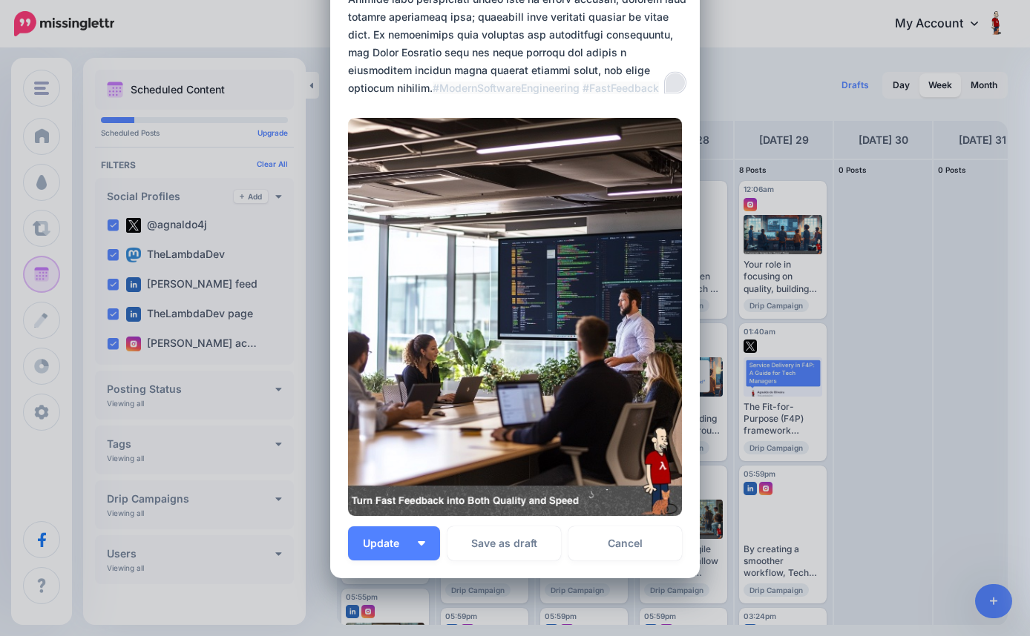
click at [495, 306] on img at bounding box center [515, 317] width 334 height 398
click at [585, 500] on img at bounding box center [515, 317] width 334 height 398
click at [582, 500] on img at bounding box center [515, 317] width 334 height 398
click at [576, 498] on img at bounding box center [515, 317] width 334 height 398
click at [588, 501] on img at bounding box center [515, 317] width 334 height 398
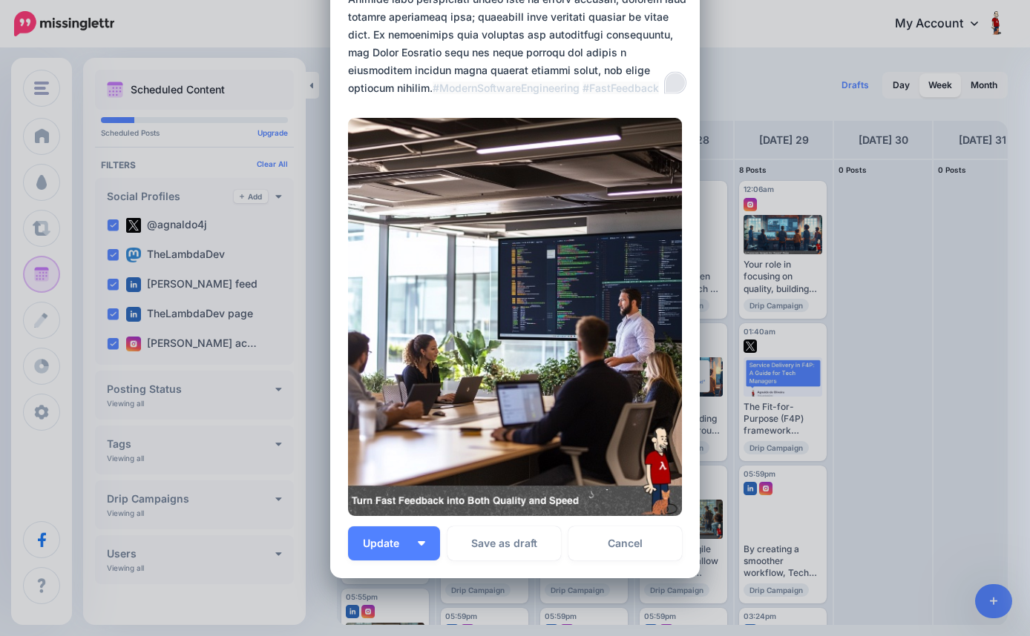
click at [559, 501] on img at bounding box center [515, 317] width 334 height 398
click at [572, 501] on img at bounding box center [515, 317] width 334 height 398
click at [352, 501] on img at bounding box center [515, 317] width 334 height 398
click at [358, 501] on img at bounding box center [515, 317] width 334 height 398
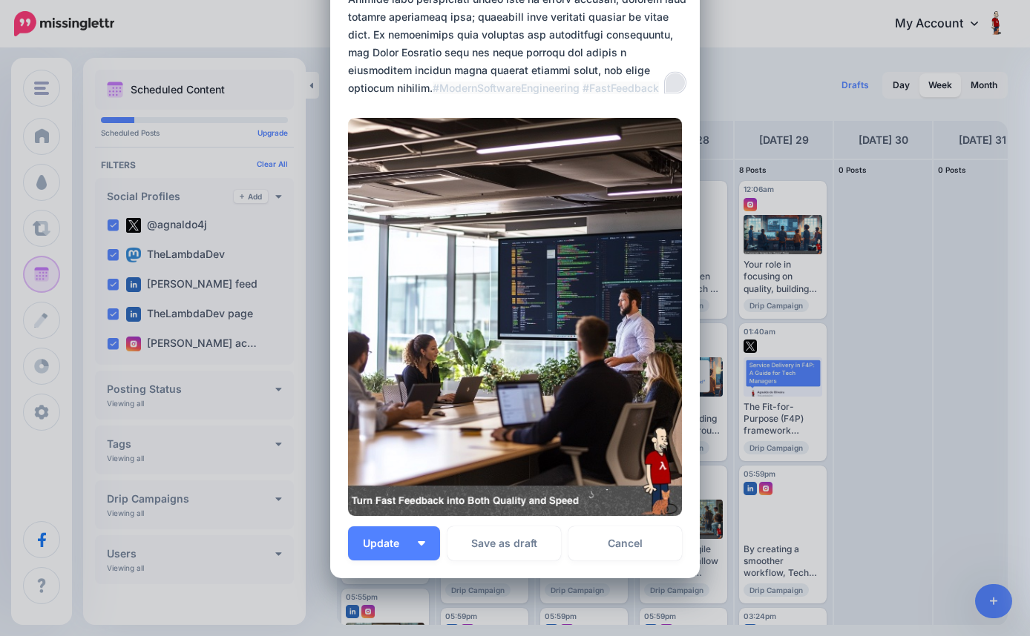
click at [378, 500] on img at bounding box center [515, 317] width 334 height 398
click at [632, 504] on img at bounding box center [515, 317] width 334 height 398
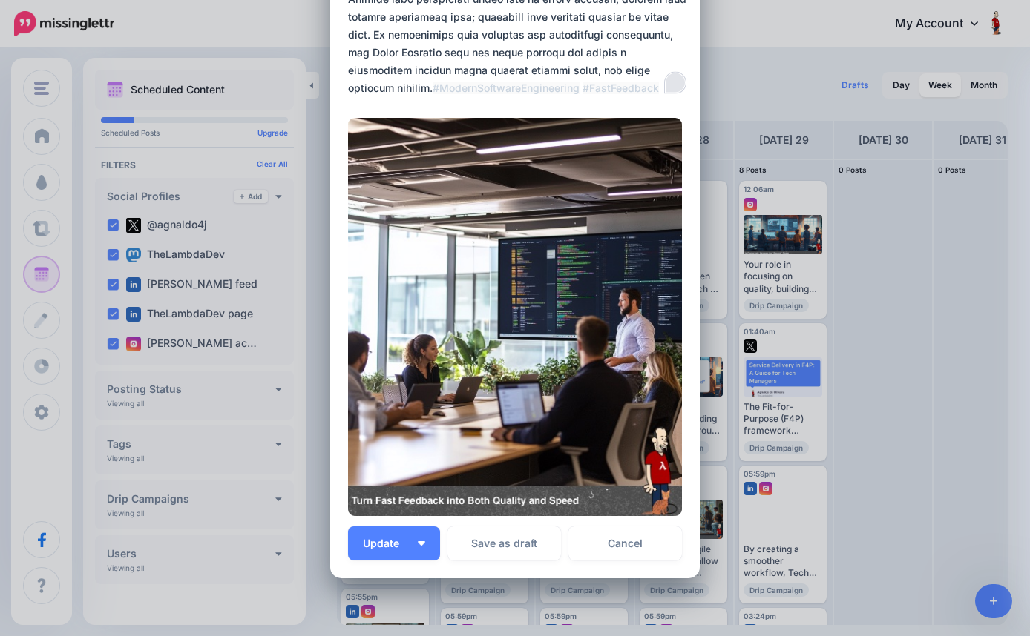
click at [596, 441] on img at bounding box center [515, 317] width 334 height 398
click at [590, 496] on img at bounding box center [515, 317] width 334 height 398
click at [579, 501] on img at bounding box center [515, 317] width 334 height 398
click at [569, 501] on img at bounding box center [515, 317] width 334 height 398
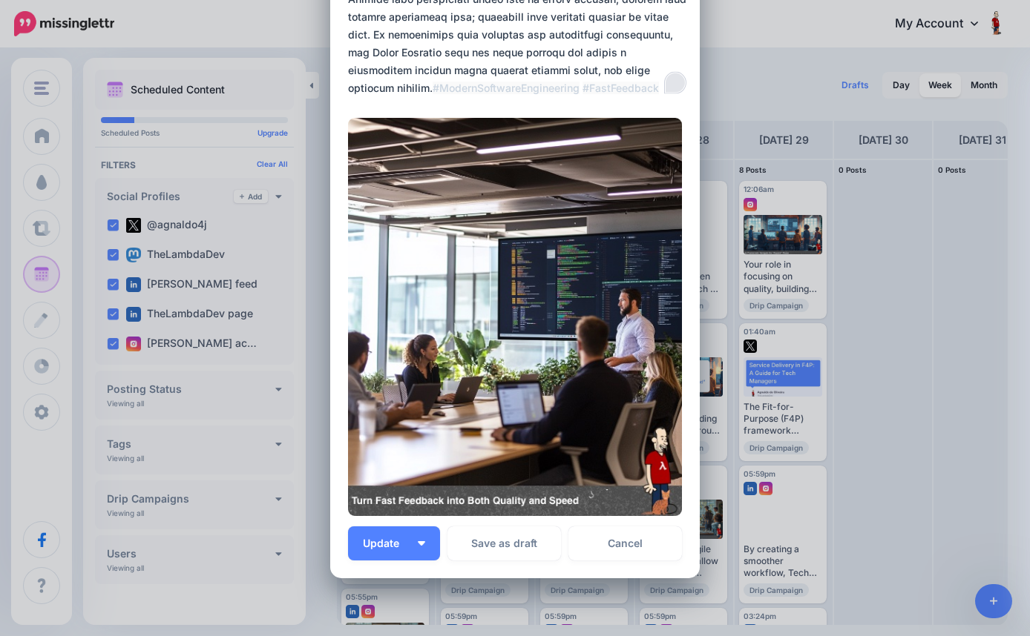
click at [499, 503] on img at bounding box center [515, 317] width 334 height 398
click at [506, 498] on img at bounding box center [515, 317] width 334 height 398
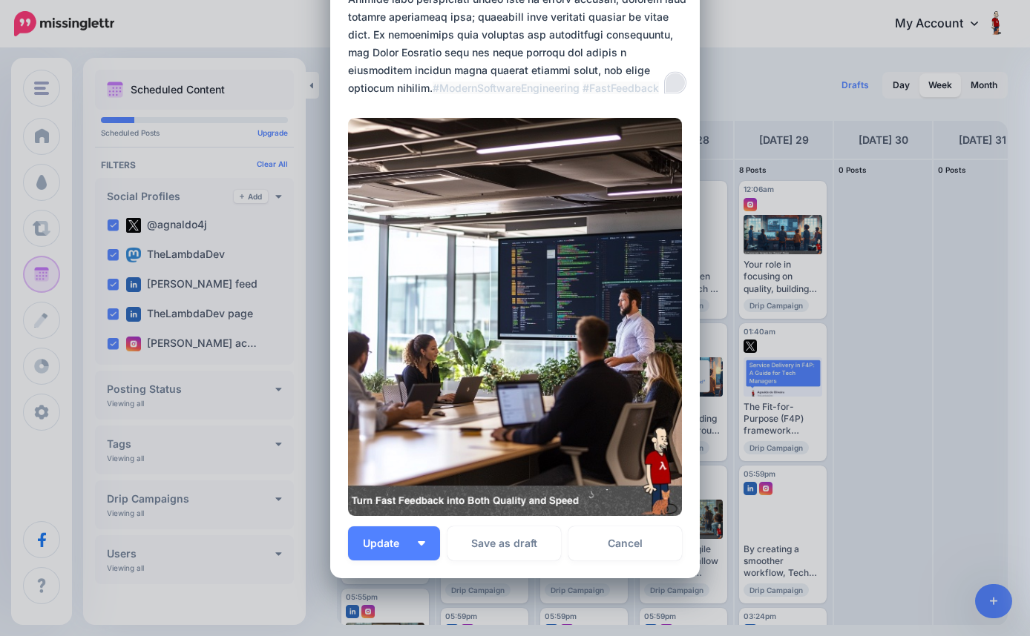
click at [506, 498] on img at bounding box center [515, 317] width 334 height 398
drag, startPoint x: 506, startPoint y: 498, endPoint x: 493, endPoint y: 495, distance: 13.5
click at [493, 495] on img at bounding box center [515, 317] width 334 height 398
click at [451, 502] on img at bounding box center [515, 317] width 334 height 398
